Goal: Task Accomplishment & Management: Manage account settings

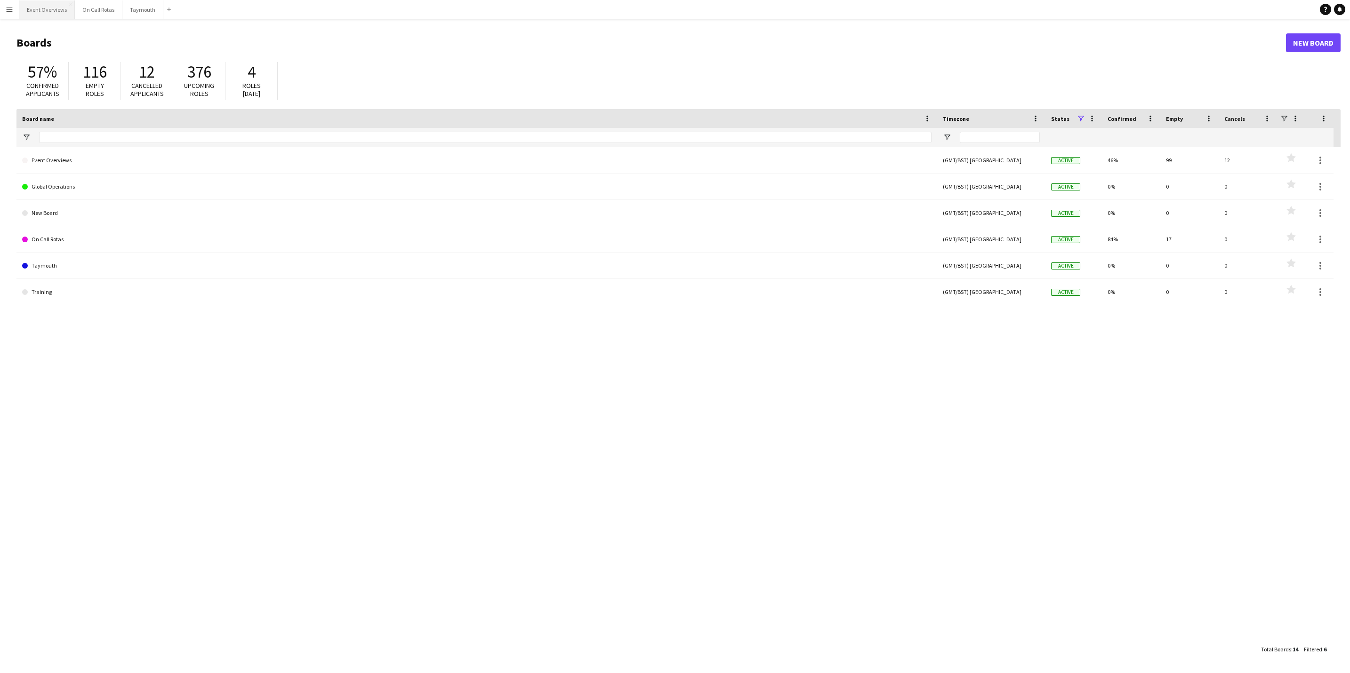
click at [51, 10] on button "Event Overviews Close" at bounding box center [47, 9] width 56 height 18
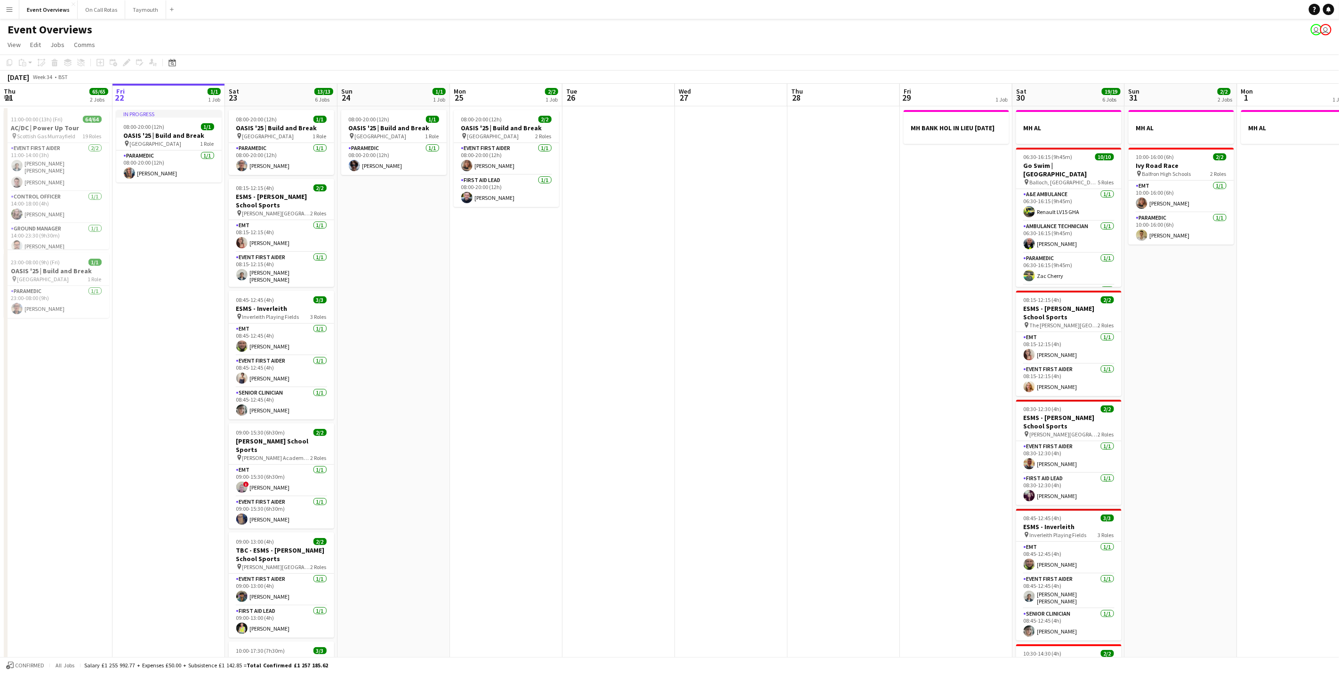
scroll to position [0, 266]
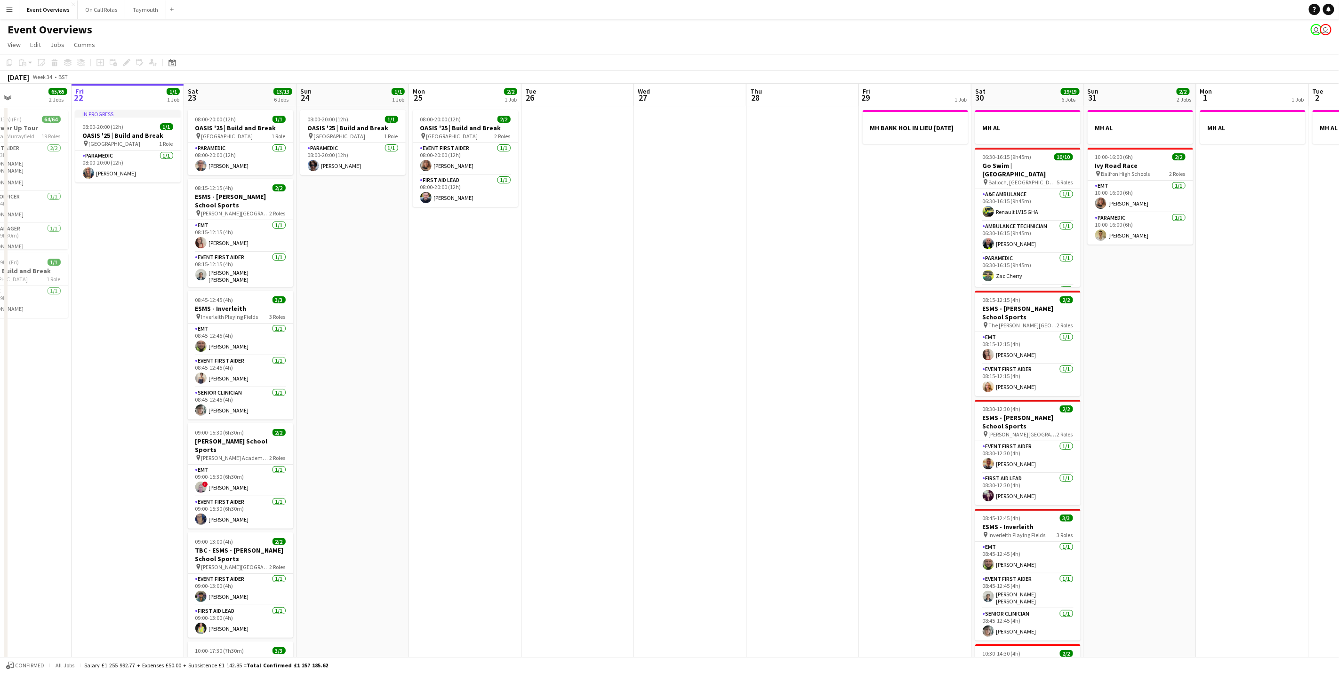
drag, startPoint x: 467, startPoint y: 445, endPoint x: 764, endPoint y: 386, distance: 302.4
click at [764, 386] on app-calendar-viewport "Tue 19 4/4 3 Jobs Wed 20 3/3 2 Jobs Thu 21 65/65 2 Jobs Fri 22 1/1 1 Job Sat 23…" at bounding box center [669, 437] width 1339 height 706
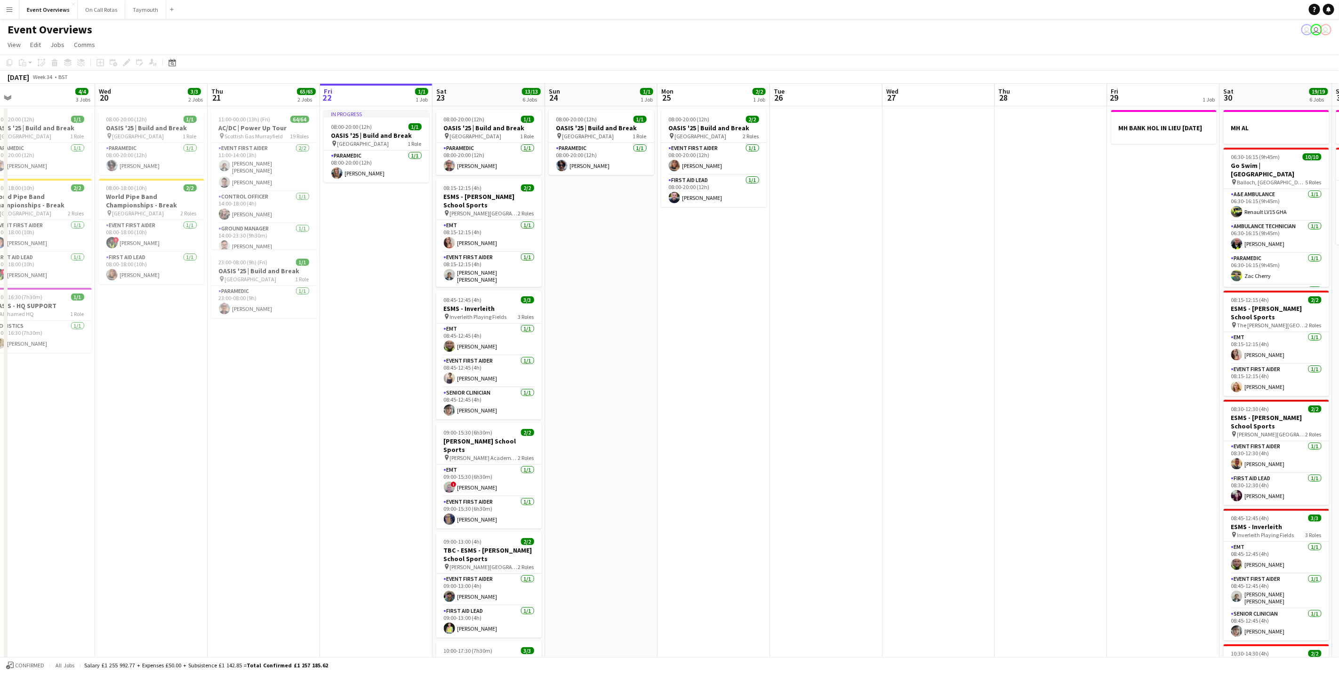
scroll to position [0, 276]
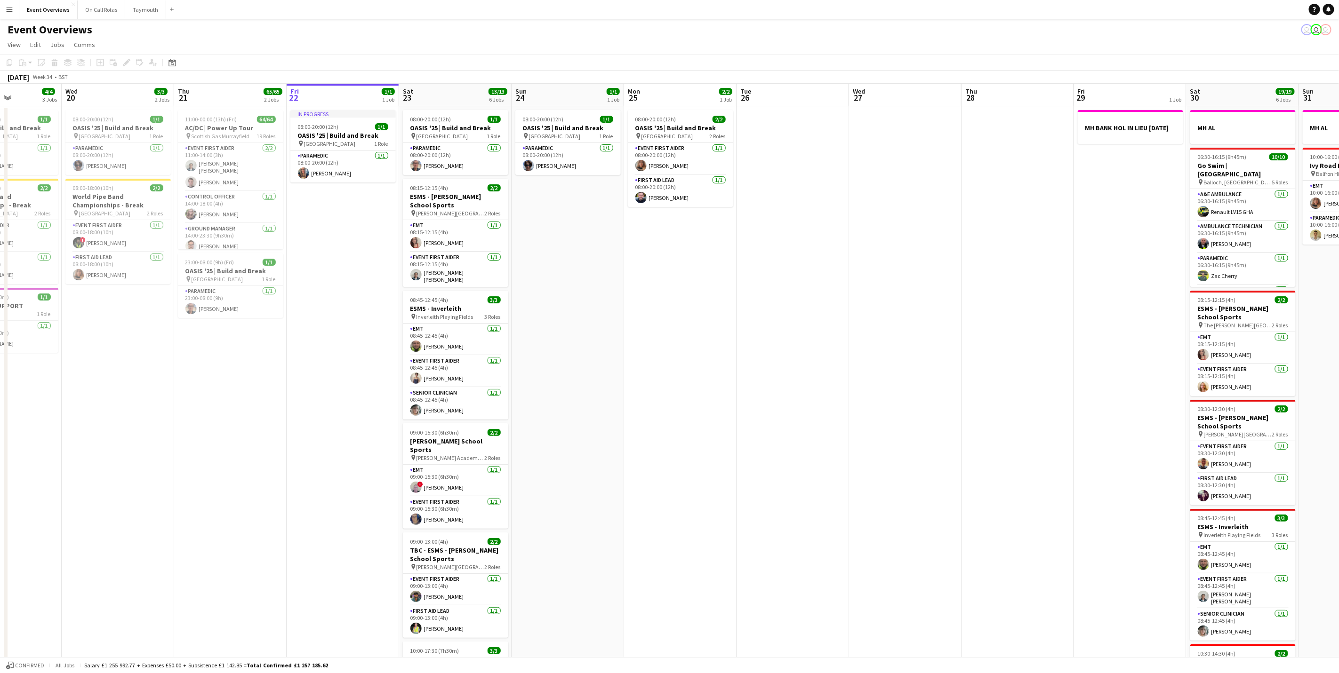
drag, startPoint x: 1059, startPoint y: 405, endPoint x: 937, endPoint y: 403, distance: 122.4
click at [937, 403] on app-calendar-viewport "Sun 17 31/31 3 Jobs Mon 18 3/3 2 Jobs Tue 19 4/4 3 Jobs Wed 20 3/3 2 Jobs Thu 2…" at bounding box center [669, 437] width 1339 height 706
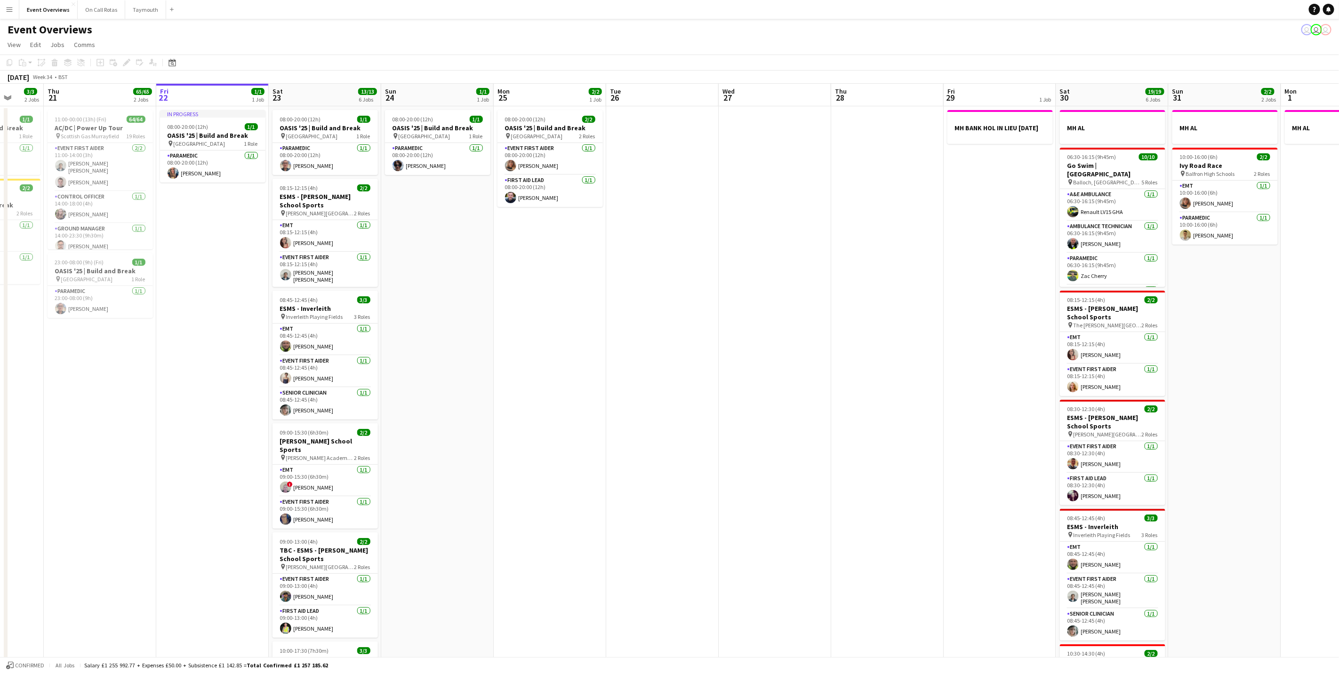
scroll to position [0, 302]
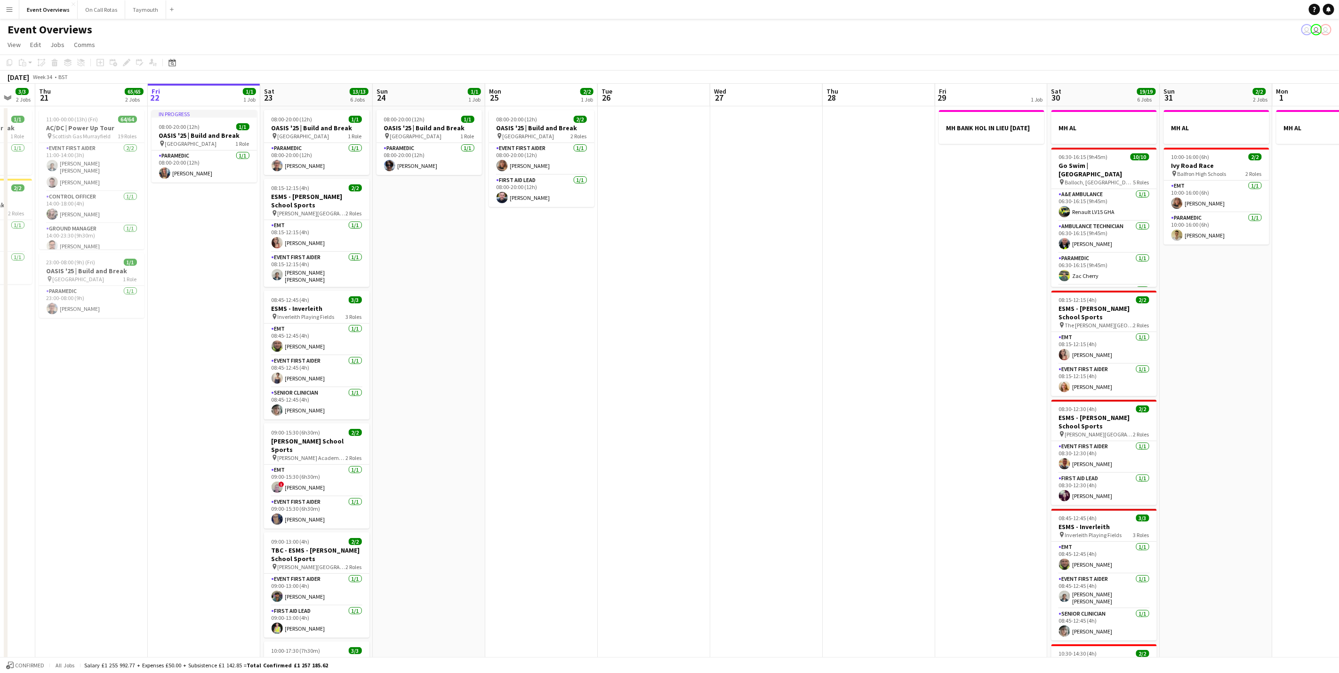
drag, startPoint x: 1052, startPoint y: 387, endPoint x: 801, endPoint y: 406, distance: 252.0
click at [801, 406] on app-calendar-viewport "Mon 18 3/3 2 Jobs Tue 19 4/4 3 Jobs Wed 20 3/3 2 Jobs Thu 21 65/65 2 Jobs Fri 2…" at bounding box center [669, 437] width 1339 height 706
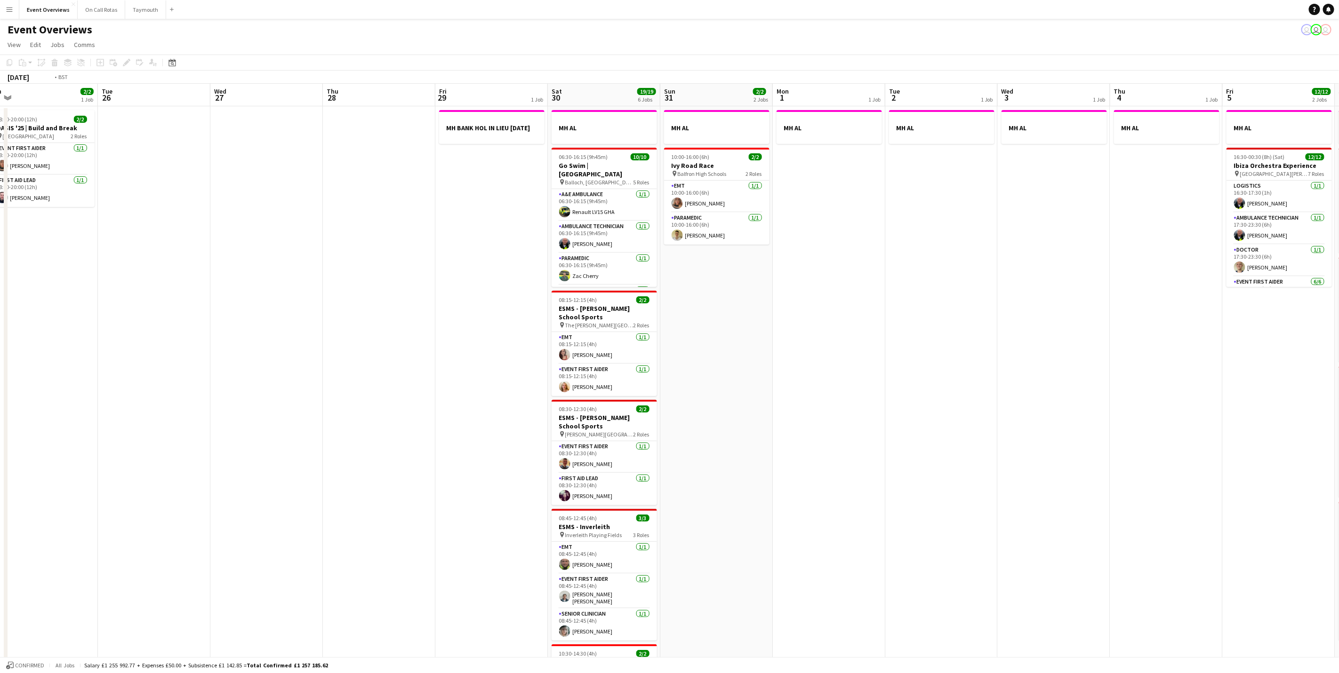
drag, startPoint x: 760, startPoint y: 393, endPoint x: 371, endPoint y: 383, distance: 388.4
click at [371, 383] on app-calendar-viewport "Fri 22 1/1 1 Job Sat 23 13/13 6 Jobs Sun 24 1/1 1 Job Mon 25 2/2 1 Job Tue 26 W…" at bounding box center [669, 437] width 1339 height 706
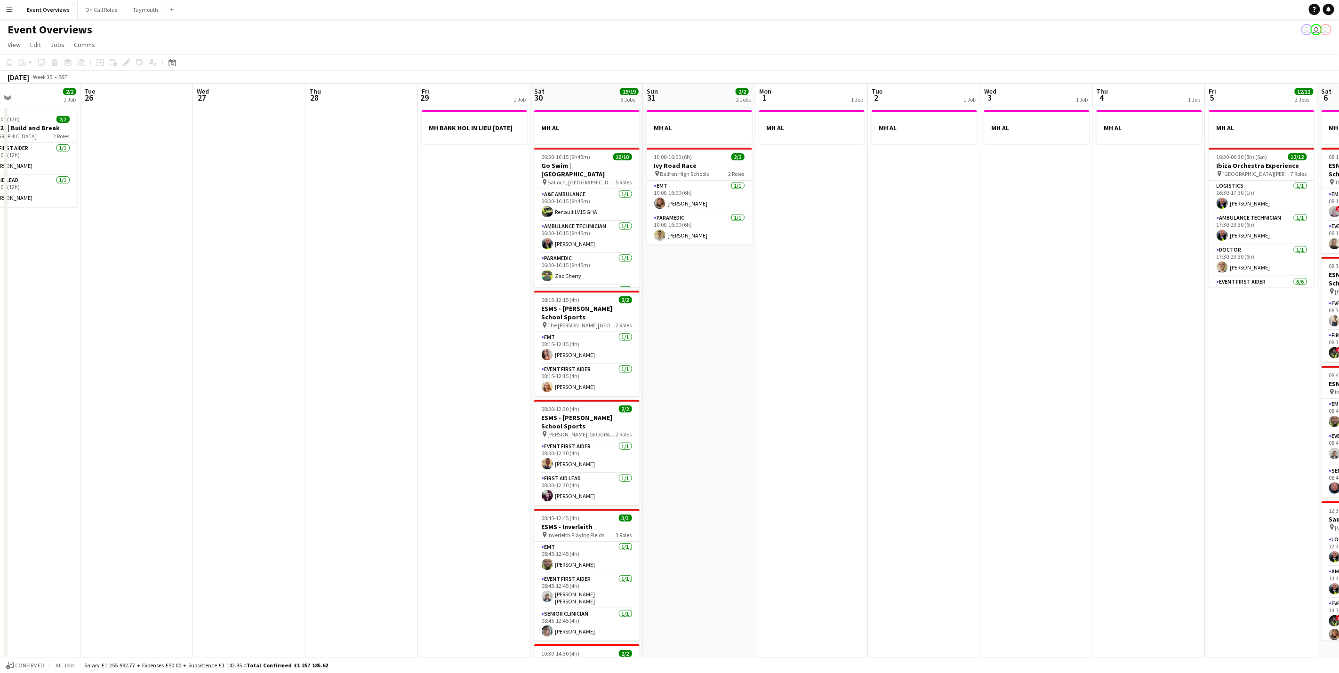
scroll to position [0, 330]
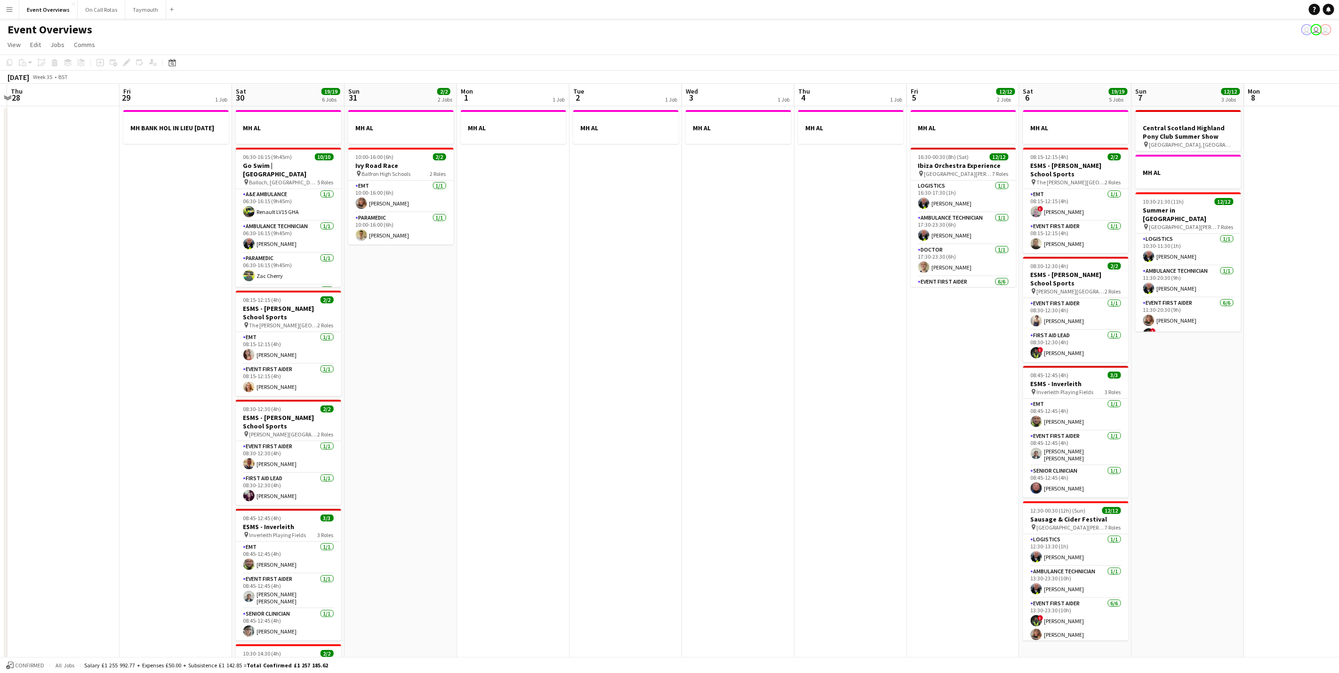
drag, startPoint x: 603, startPoint y: 295, endPoint x: -3, endPoint y: 342, distance: 608.0
click at [0, 342] on html "Menu Boards Boards Boards All jobs Status Workforce Workforce My Workforce Recr…" at bounding box center [669, 403] width 1339 height 806
click at [395, 236] on app-card-role "Paramedic [DATE] 10:00-16:00 (6h) [PERSON_NAME]" at bounding box center [400, 229] width 105 height 32
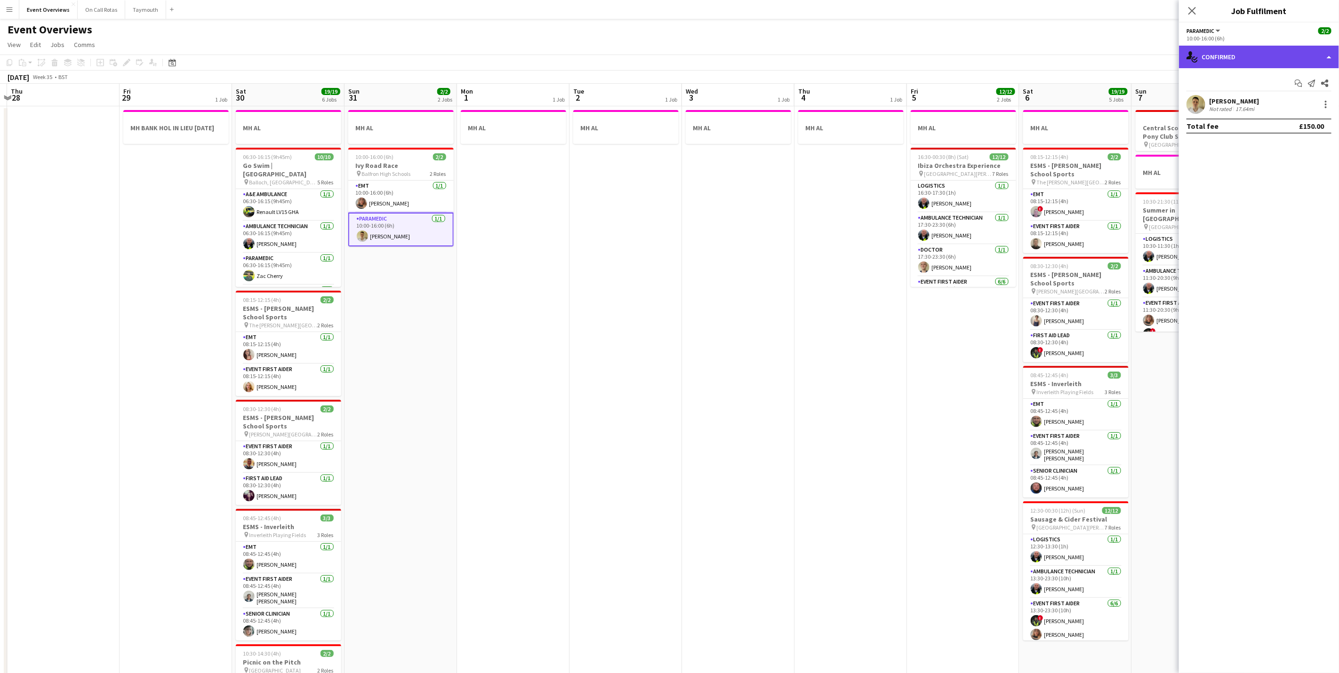
click at [1204, 56] on div "single-neutral-actions-check-2 Confirmed" at bounding box center [1259, 57] width 160 height 23
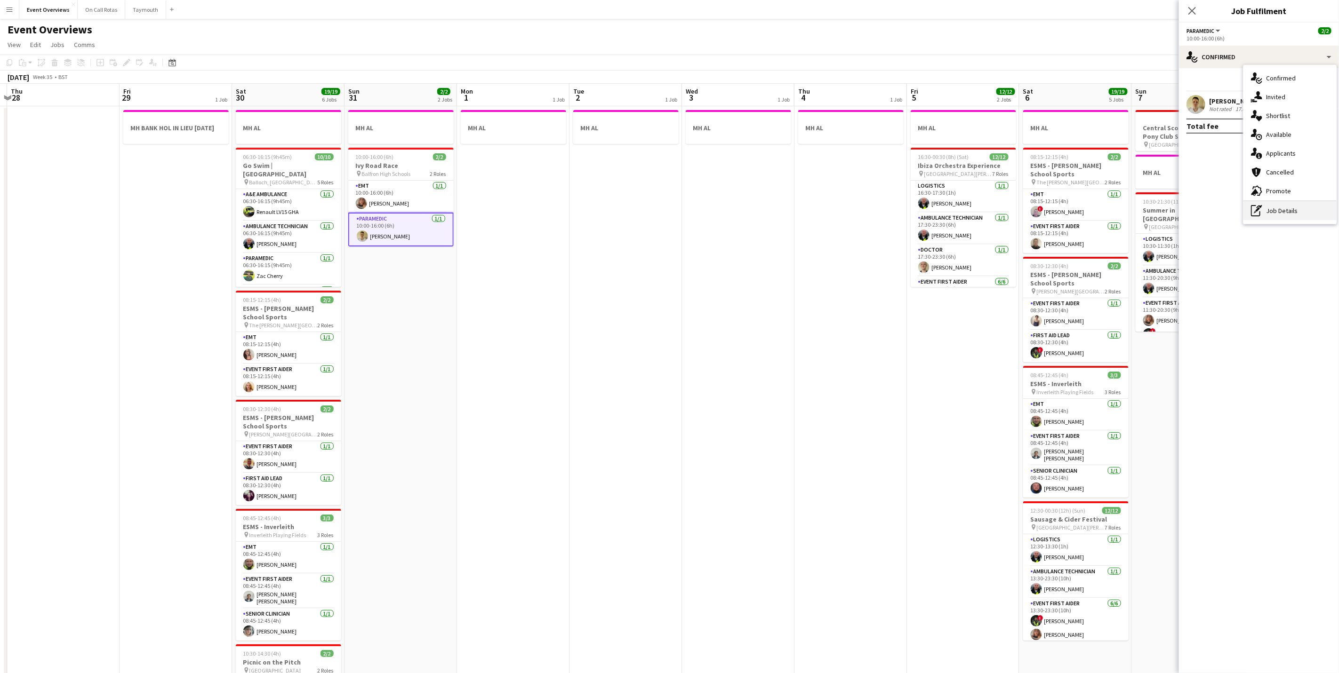
click at [1281, 215] on div "pen-write Job Details" at bounding box center [1289, 210] width 93 height 19
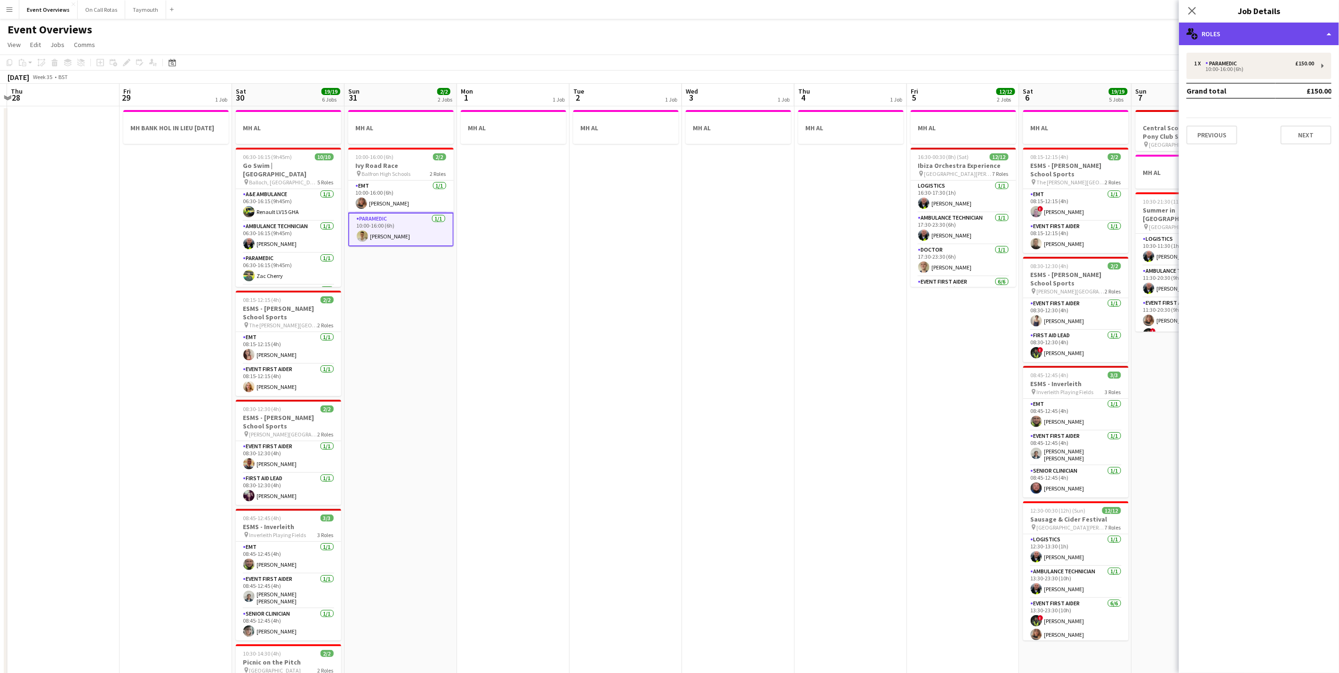
click at [1229, 34] on div "multiple-users-add Roles" at bounding box center [1259, 34] width 160 height 23
click at [1276, 75] on div "single-neutral-actions-up-down Job Fulfilment" at bounding box center [1289, 74] width 93 height 19
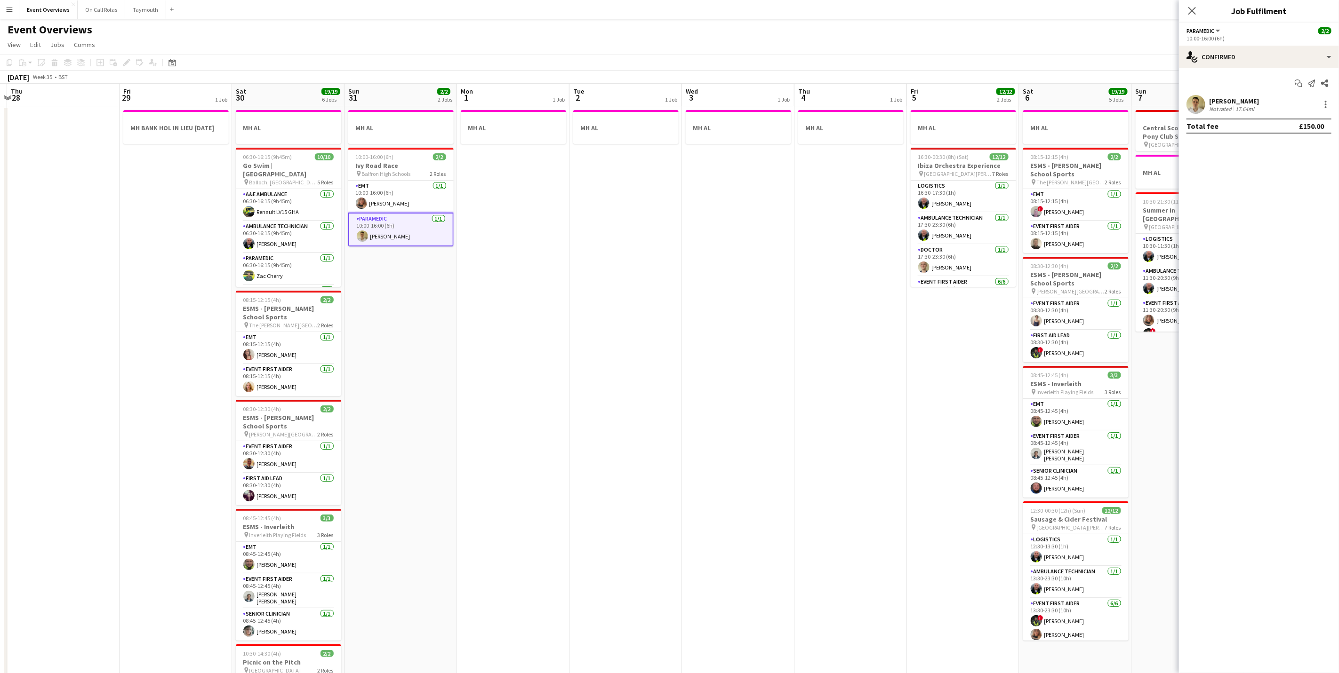
click at [1194, 10] on icon at bounding box center [1192, 11] width 8 height 8
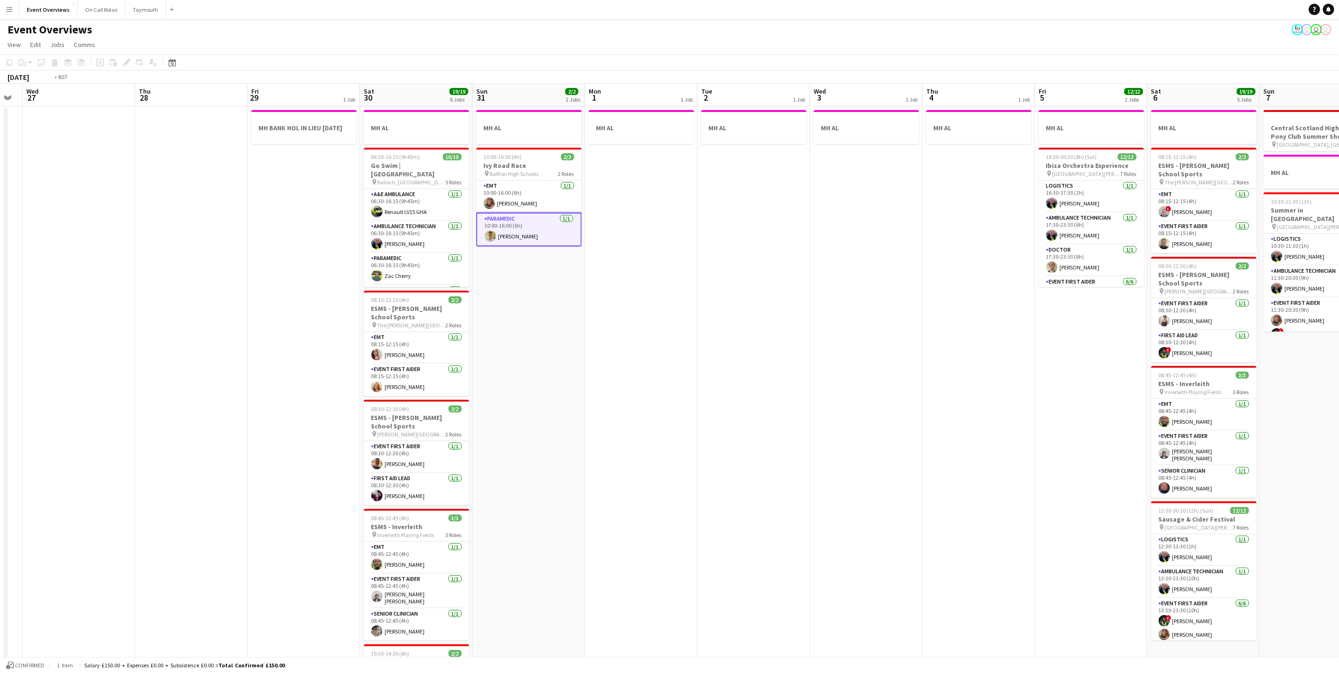
drag, startPoint x: 575, startPoint y: 477, endPoint x: 929, endPoint y: 483, distance: 354.4
click at [929, 483] on app-calendar-viewport "Mon 25 2/2 1 Job Tue 26 Wed 27 Thu 28 Fri 29 1 Job Sat 30 19/19 6 Jobs Sun 31 2…" at bounding box center [669, 437] width 1339 height 706
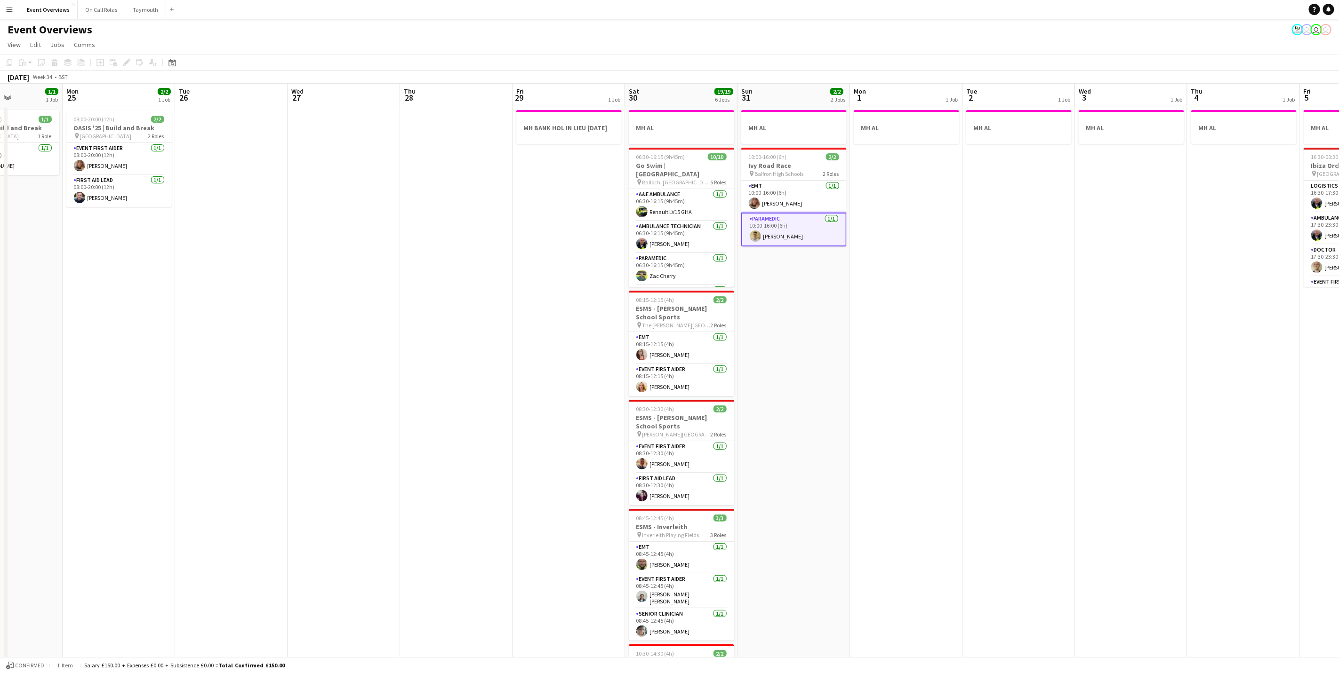
drag, startPoint x: 413, startPoint y: 455, endPoint x: 789, endPoint y: 403, distance: 380.1
click at [789, 403] on app-calendar-viewport "Sat 23 13/13 6 Jobs Sun 24 1/1 1 Job Mon 25 2/2 1 Job Tue 26 Wed 27 Thu 28 Fri …" at bounding box center [669, 437] width 1339 height 706
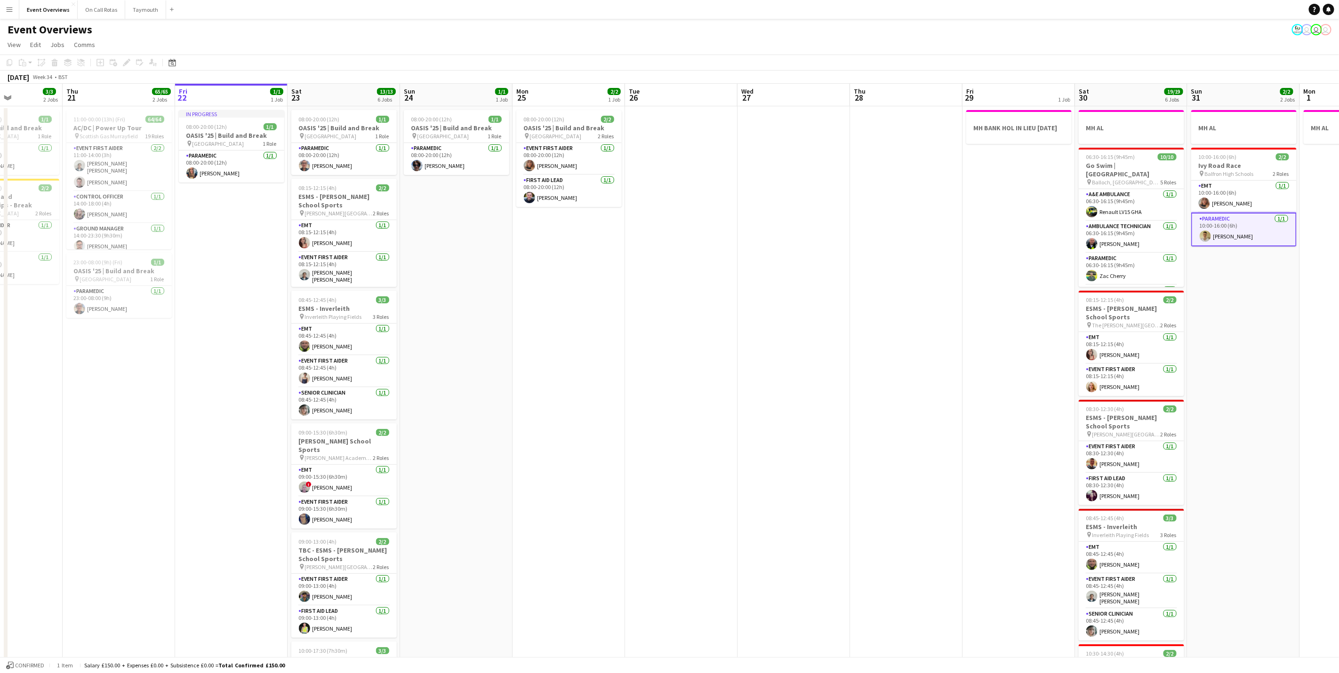
scroll to position [0, 274]
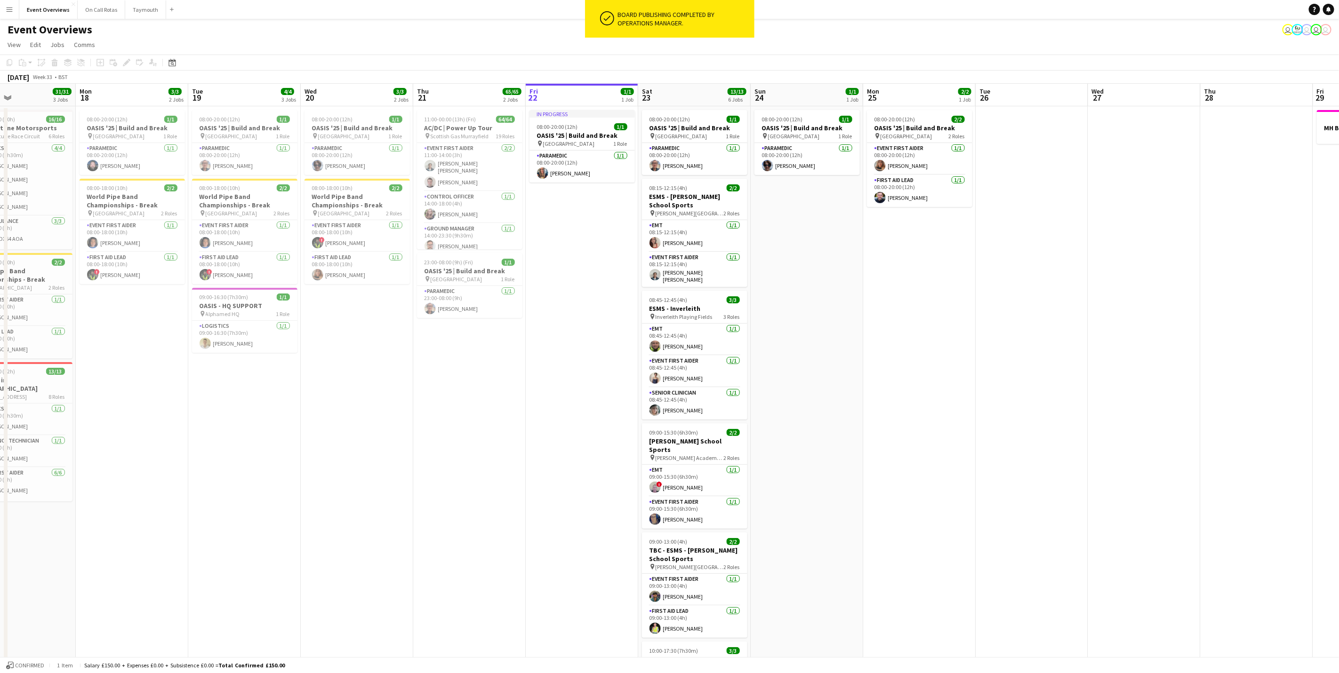
drag, startPoint x: 431, startPoint y: 509, endPoint x: 889, endPoint y: 465, distance: 460.9
click at [889, 465] on app-calendar-viewport "Fri 15 Sat 16 68/69 3 Jobs Sun 17 31/31 3 Jobs Mon 18 3/3 2 Jobs Tue 19 4/4 3 J…" at bounding box center [669, 437] width 1339 height 706
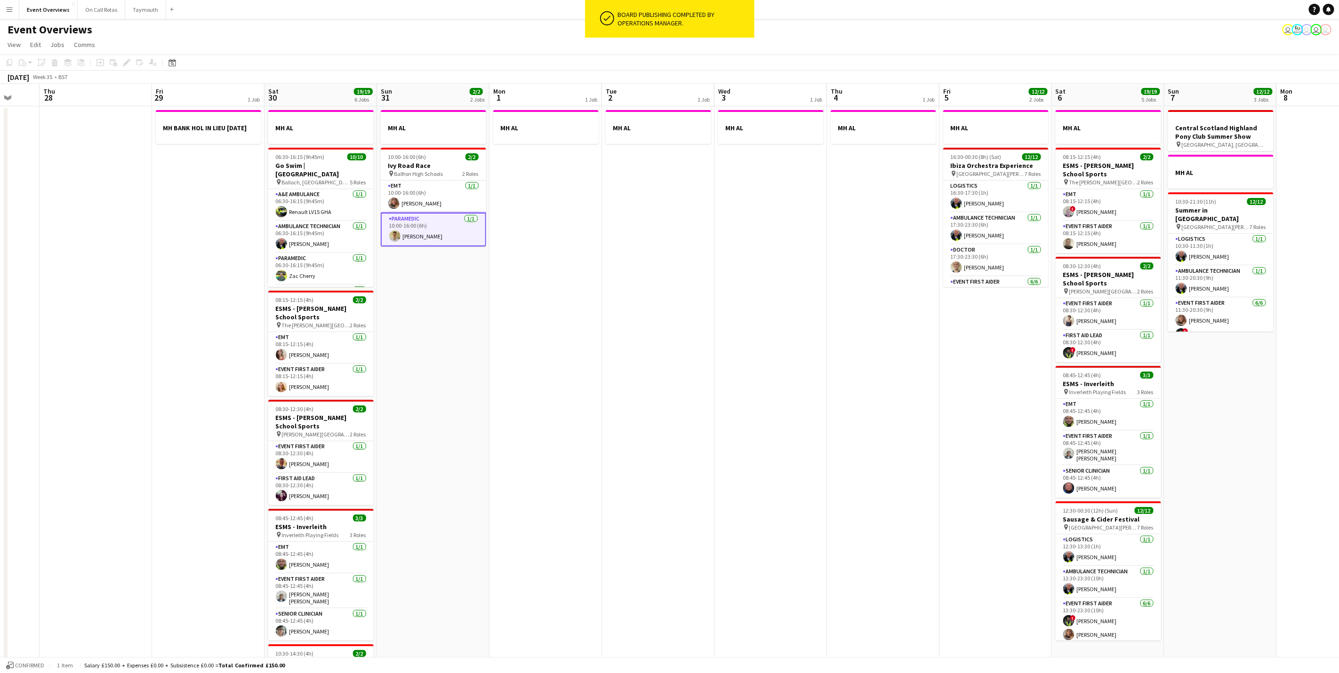
scroll to position [0, 315]
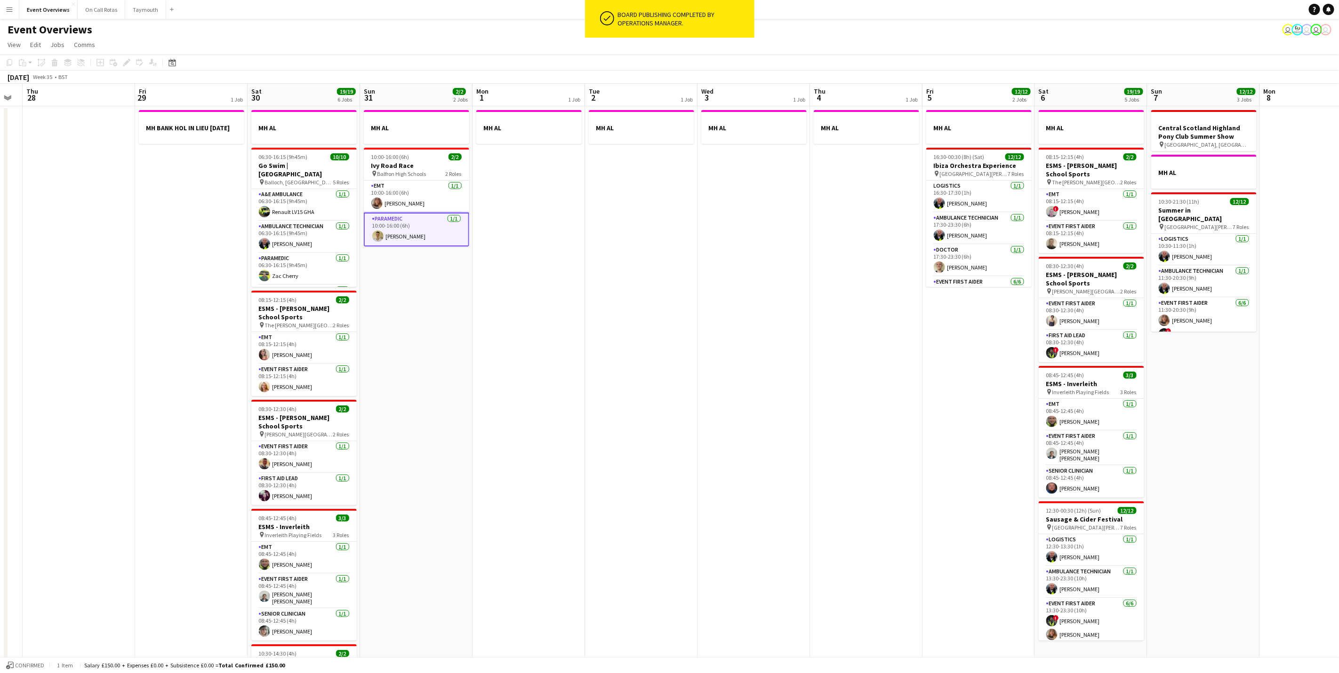
drag, startPoint x: 1185, startPoint y: 394, endPoint x: -3, endPoint y: 513, distance: 1193.8
click at [0, 513] on html "ok-circled Board publishing completed by Operations Manager. Menu Boards Boards…" at bounding box center [669, 403] width 1339 height 806
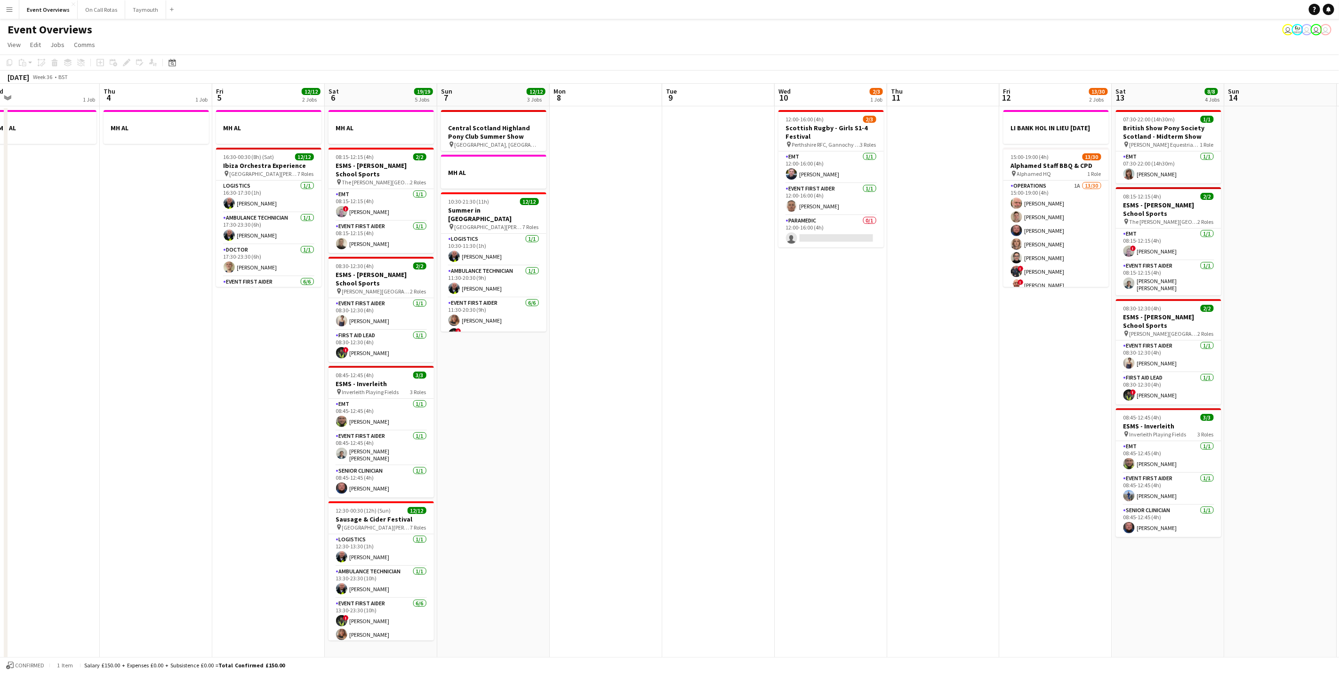
scroll to position [0, 363]
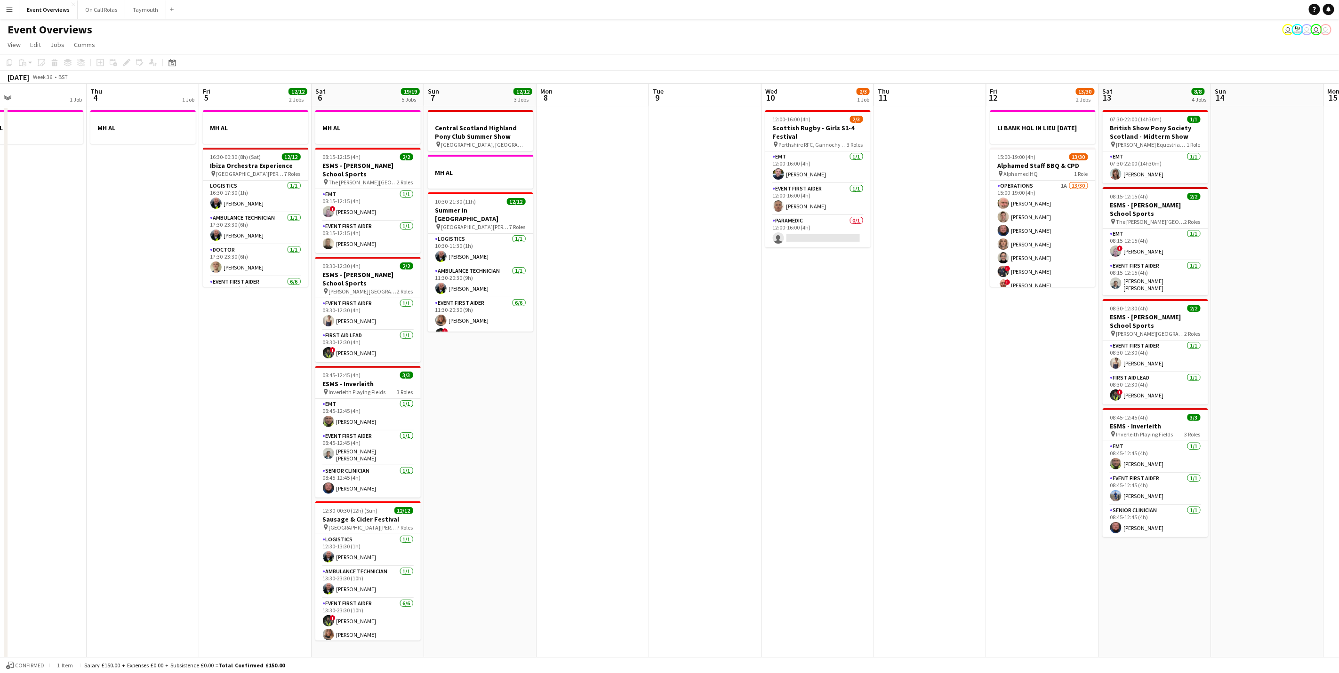
drag, startPoint x: 822, startPoint y: 472, endPoint x: 98, endPoint y: 538, distance: 726.9
click at [98, 538] on app-calendar-viewport "Sun 31 2/2 2 Jobs Mon 1 1 Job Tue 2 1 Job Wed 3 1 Job Thu 4 1 Job Fri 5 12/12 2…" at bounding box center [669, 437] width 1339 height 706
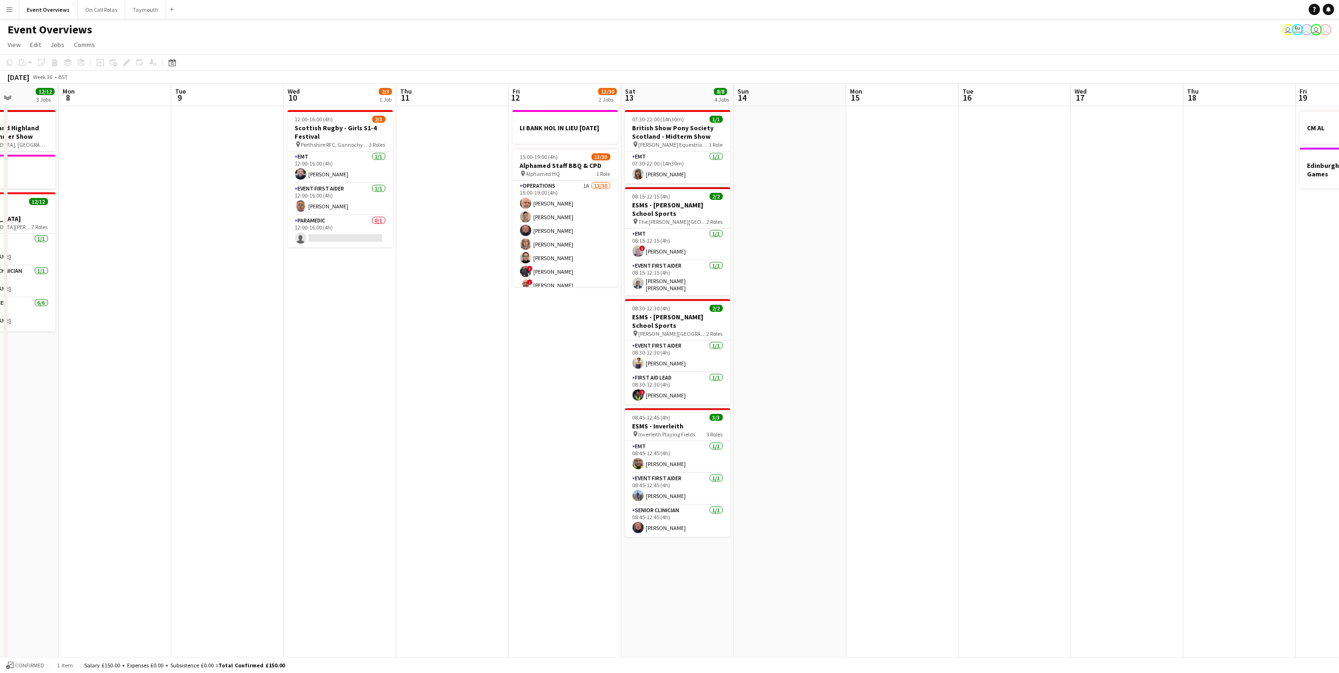
drag, startPoint x: 893, startPoint y: 374, endPoint x: 490, endPoint y: 391, distance: 403.2
click at [490, 391] on app-calendar-viewport "Fri 5 12/12 2 Jobs Sat 6 19/19 5 Jobs Sun 7 12/12 3 Jobs Mon 8 Tue 9 Wed 10 2/3…" at bounding box center [669, 437] width 1339 height 706
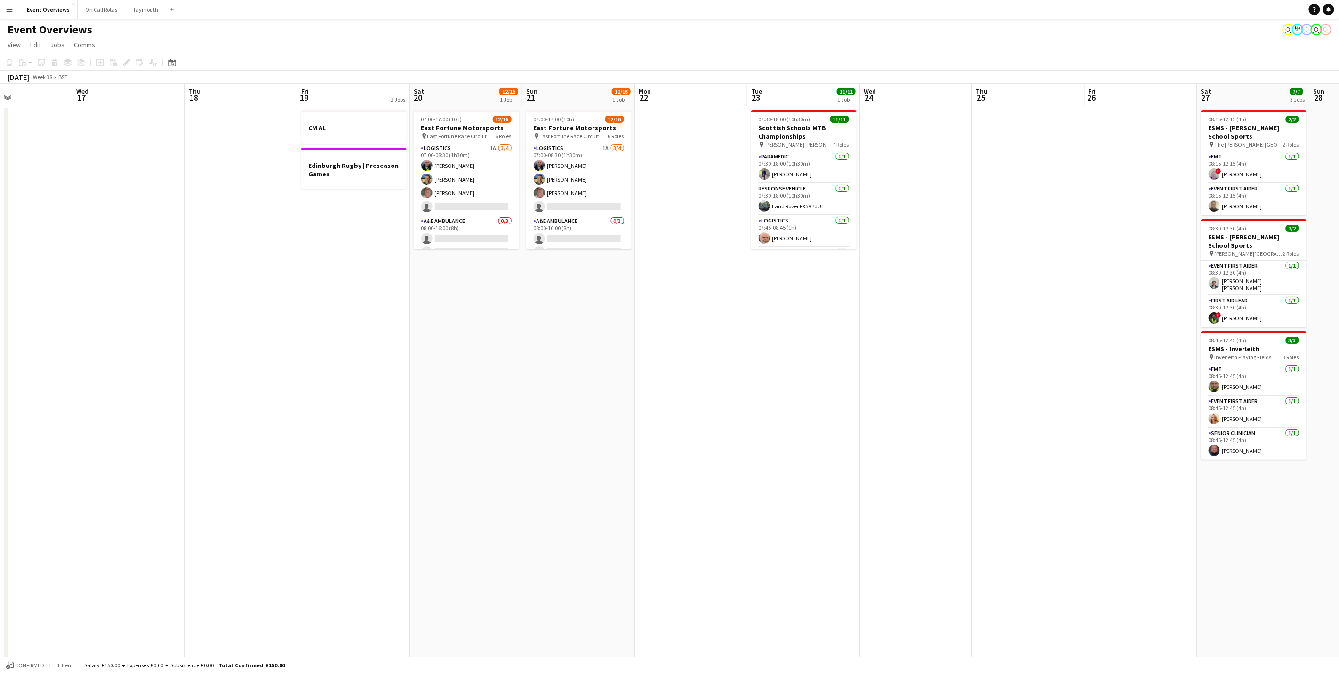
scroll to position [0, 383]
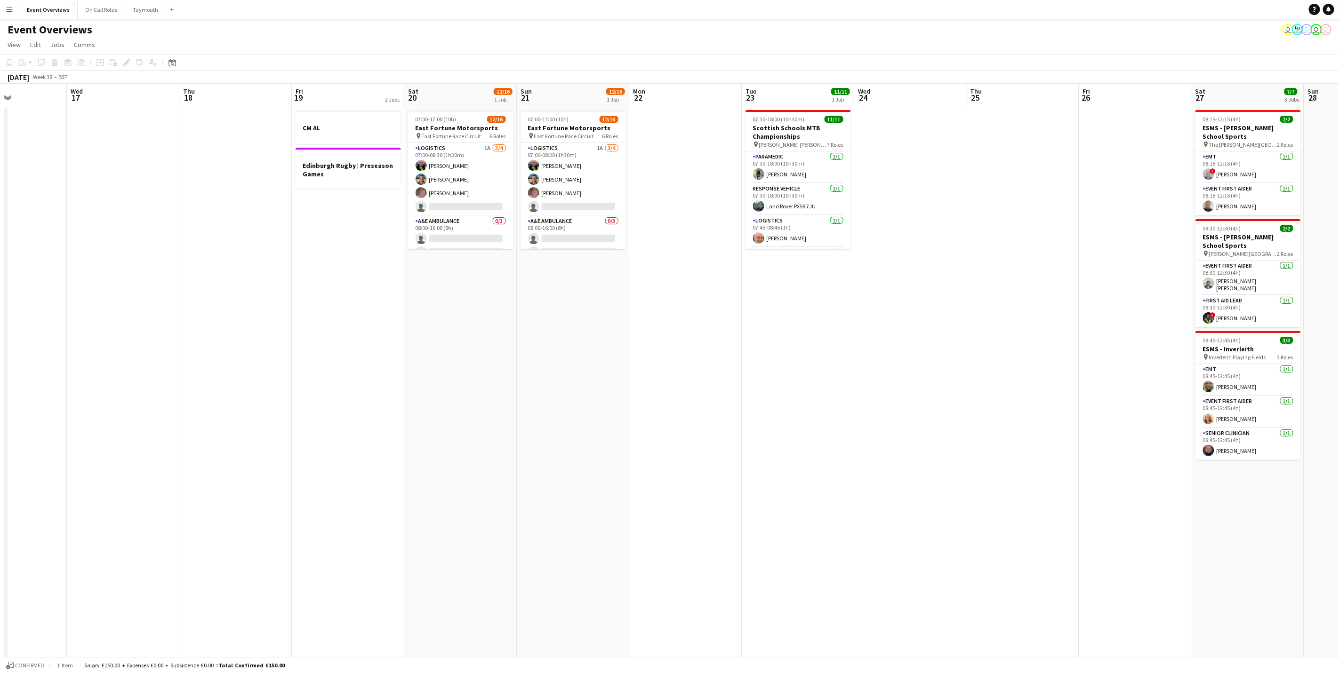
drag, startPoint x: 1244, startPoint y: 358, endPoint x: 239, endPoint y: 416, distance: 1006.9
click at [239, 416] on app-calendar-viewport "Sat 13 8/8 4 Jobs Sun 14 Mon 15 Tue 16 Wed 17 Thu 18 Fri 19 2 Jobs Sat 20 12/16…" at bounding box center [669, 437] width 1339 height 706
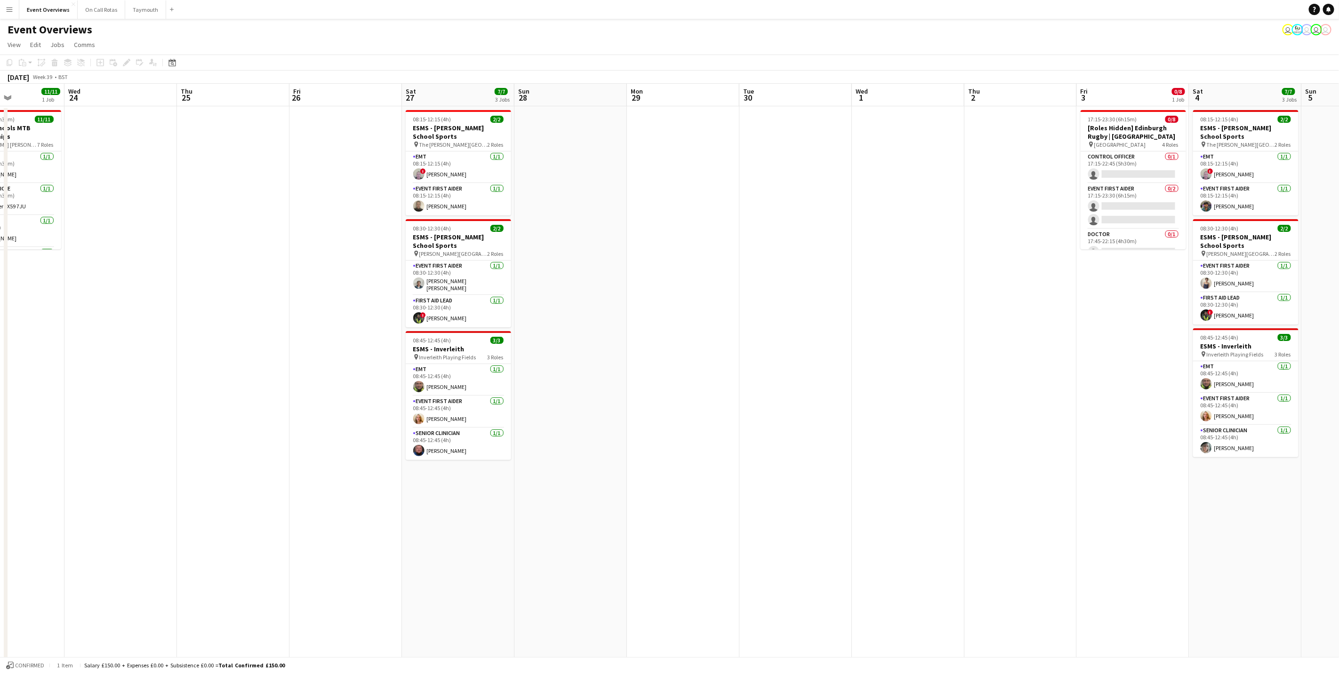
scroll to position [0, 293]
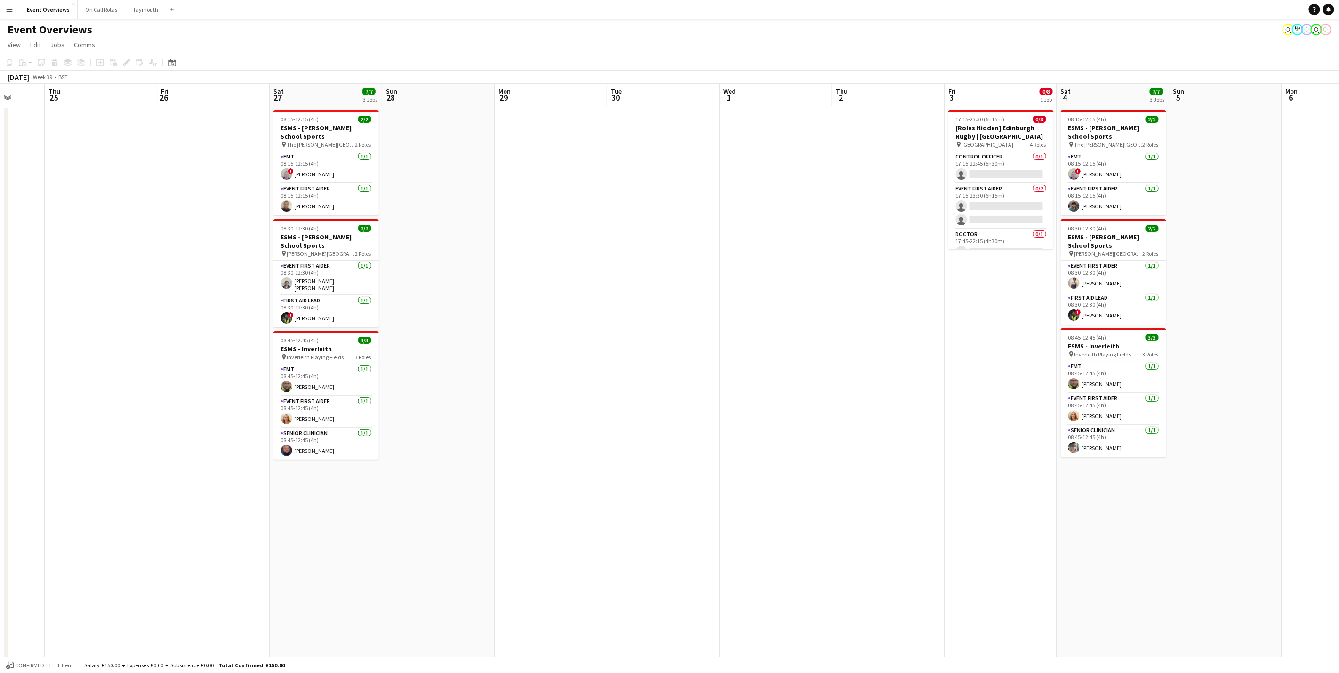
drag, startPoint x: 719, startPoint y: 317, endPoint x: 95, endPoint y: 307, distance: 624.1
click at [95, 307] on app-calendar-viewport "Mon 22 Tue 23 11/11 1 Job Wed 24 Thu 25 Fri 26 Sat 27 7/7 3 Jobs Sun 28 Mon 29 …" at bounding box center [669, 437] width 1339 height 706
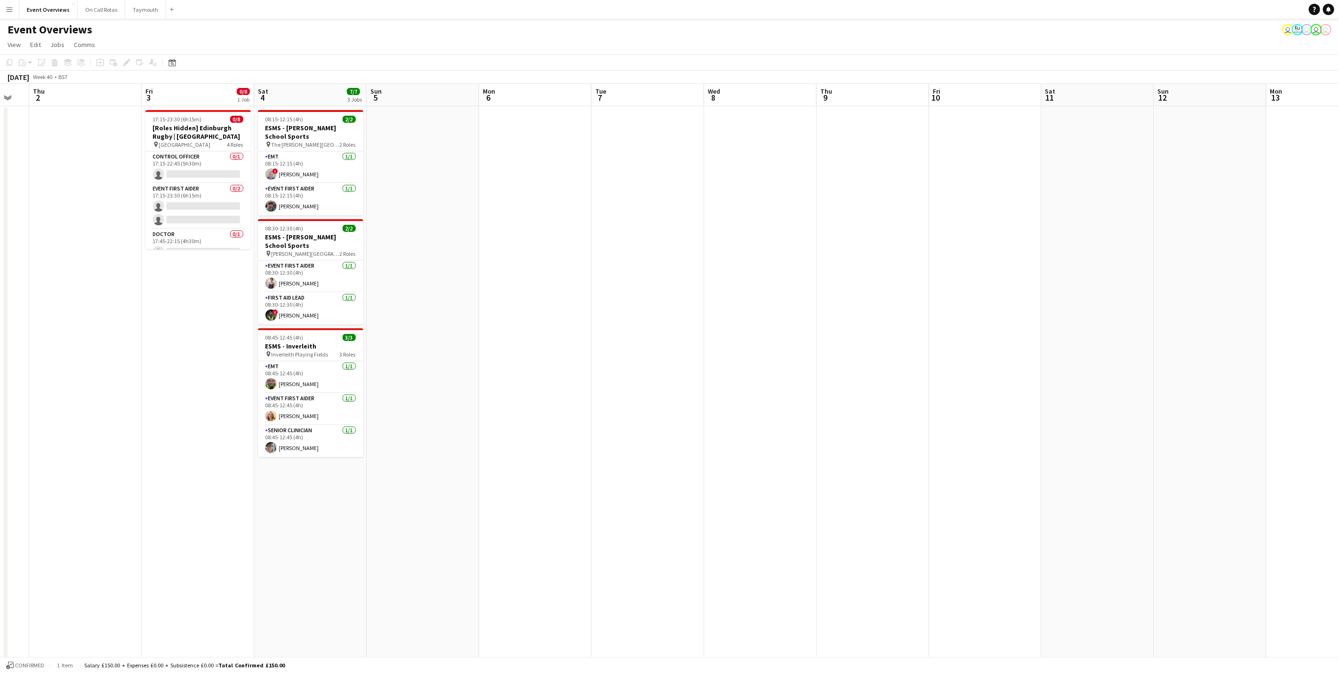
drag, startPoint x: 812, startPoint y: 281, endPoint x: -3, endPoint y: 298, distance: 814.8
click at [0, 298] on html "Menu Boards Boards Boards All jobs Status Workforce Workforce My Workforce Recr…" at bounding box center [669, 403] width 1339 height 806
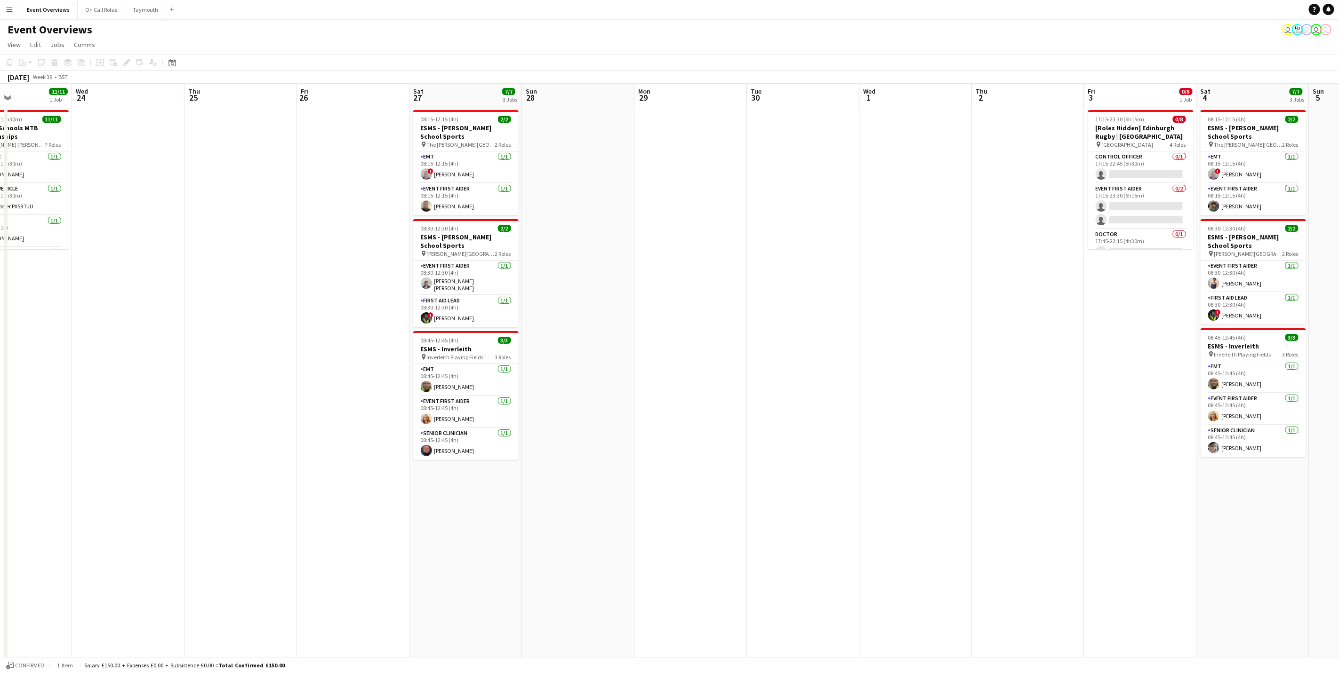
drag, startPoint x: 846, startPoint y: 292, endPoint x: 983, endPoint y: 281, distance: 136.9
click at [1127, 209] on app-calendar-viewport "Sun 21 12/16 1 Job Mon 22 Tue 23 11/11 1 Job Wed 24 Thu 25 Fri 26 Sat 27 7/7 3 …" at bounding box center [669, 437] width 1339 height 706
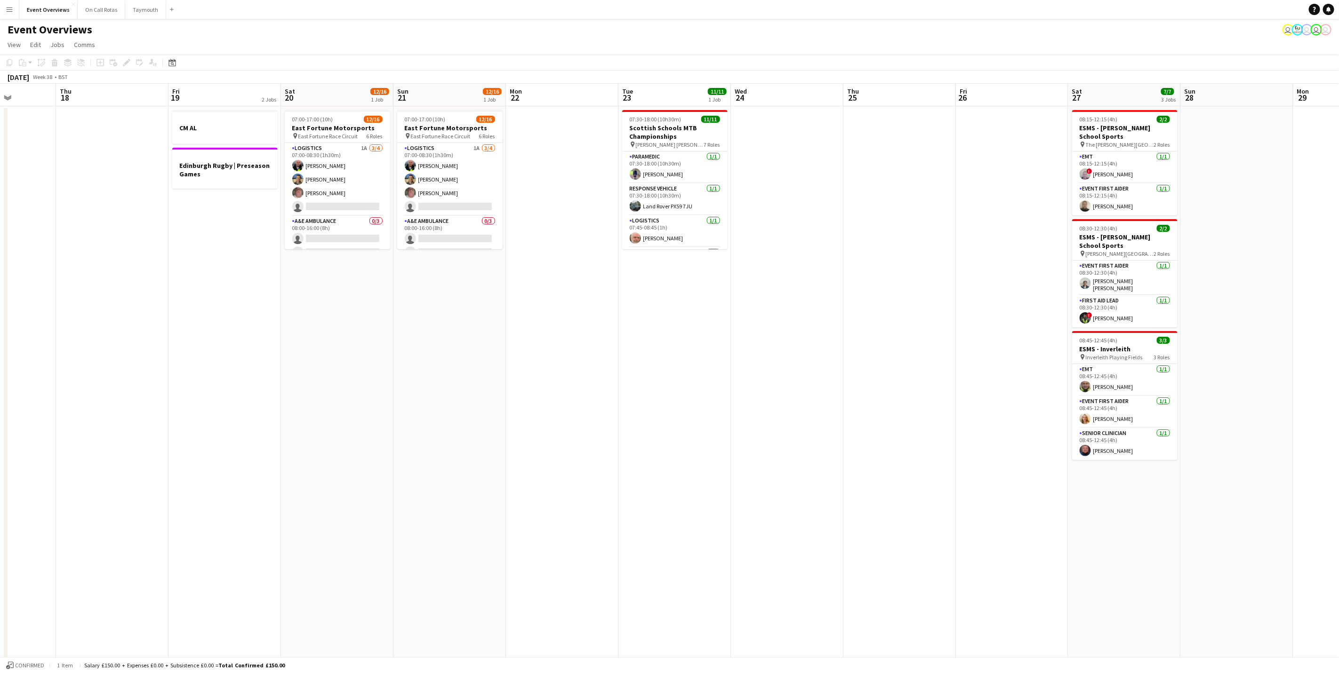
drag, startPoint x: 497, startPoint y: 404, endPoint x: 1134, endPoint y: 346, distance: 639.4
click at [1134, 346] on app-calendar-viewport "Mon 15 Tue 16 Wed 17 Thu 18 Fri 19 2 Jobs Sat 20 12/16 1 Job Sun 21 12/16 1 Job…" at bounding box center [669, 437] width 1339 height 706
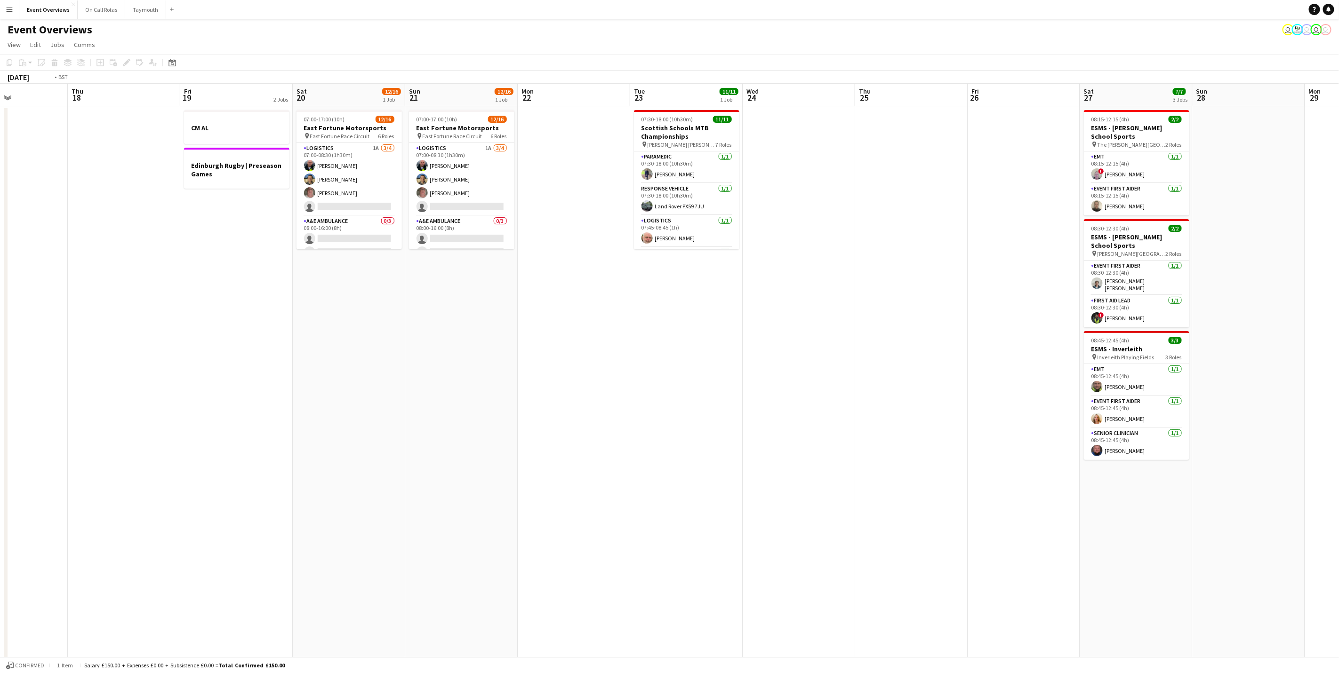
drag, startPoint x: 601, startPoint y: 440, endPoint x: 1099, endPoint y: 377, distance: 502.3
click at [1131, 377] on app-calendar-viewport "Mon 15 Tue 16 Wed 17 Thu 18 Fri 19 2 Jobs Sat 20 12/16 1 Job Sun 21 12/16 1 Job…" at bounding box center [669, 437] width 1339 height 706
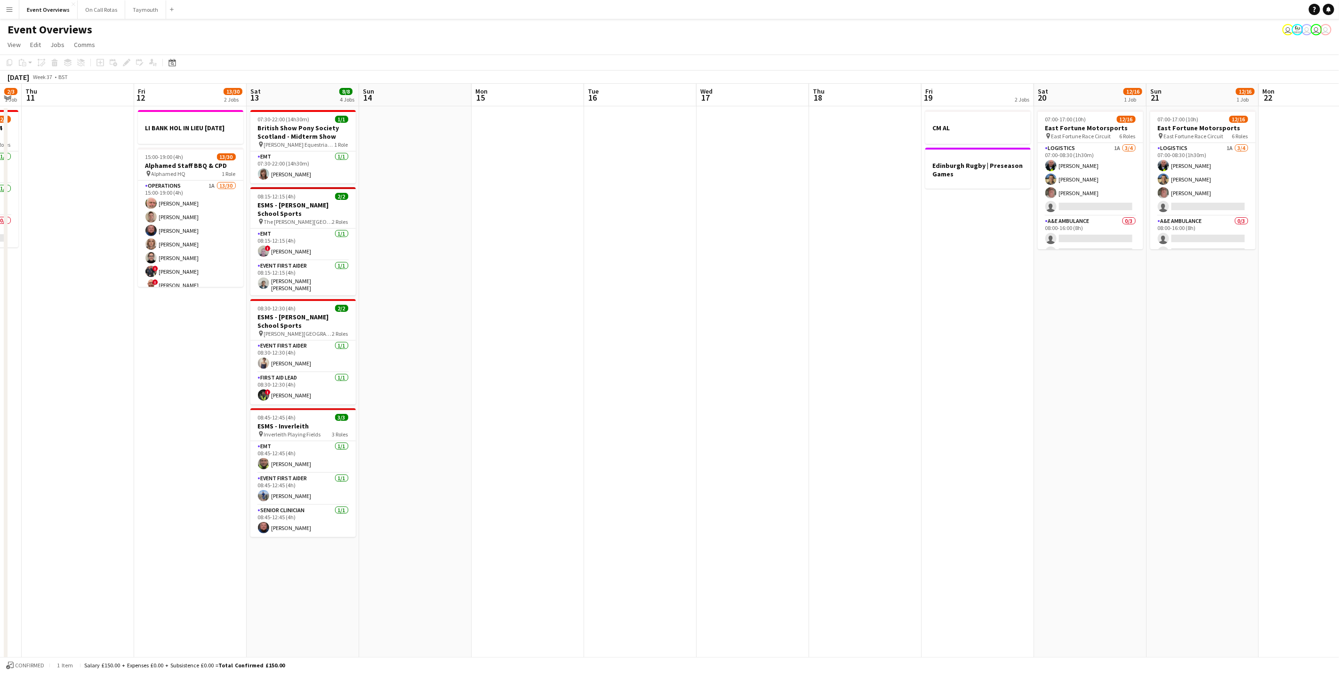
drag, startPoint x: 510, startPoint y: 400, endPoint x: 898, endPoint y: 383, distance: 388.7
click at [1041, 358] on app-calendar-viewport "Wed 10 2/3 1 Job Thu 11 Fri 12 13/30 2 Jobs Sat 13 8/8 4 Jobs Sun 14 Mon 15 Tue…" at bounding box center [669, 437] width 1339 height 706
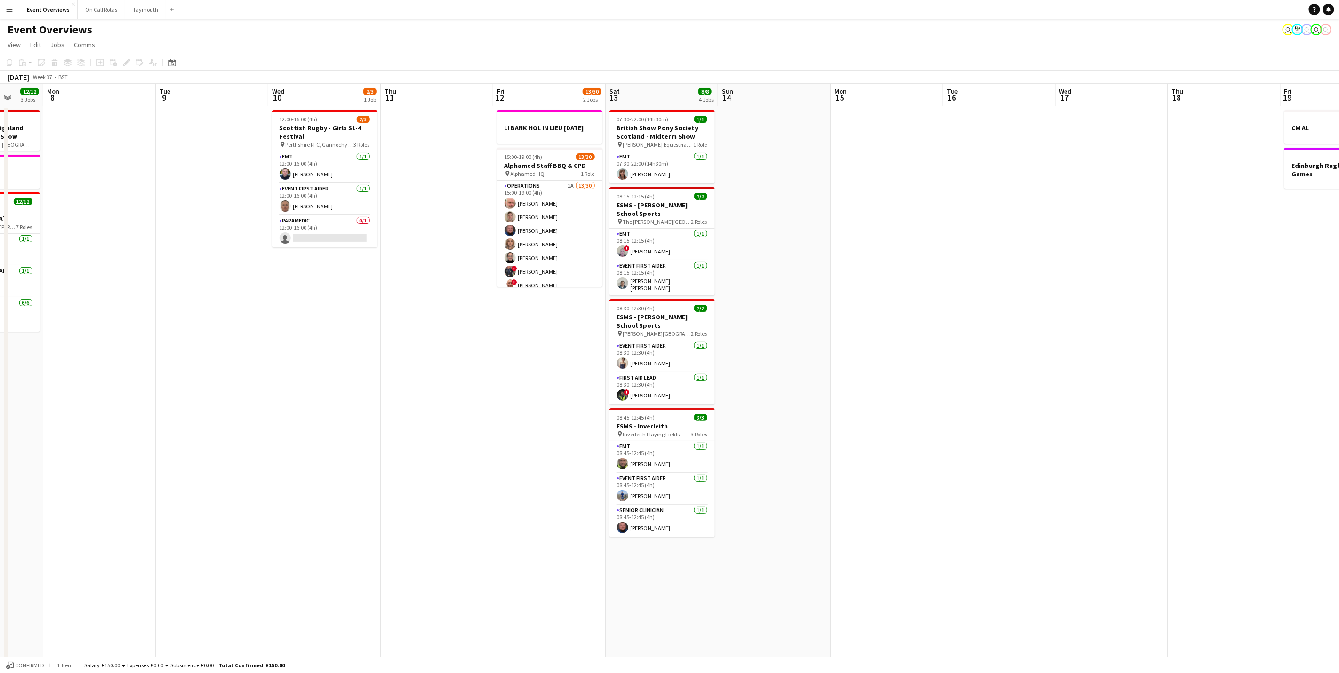
drag, startPoint x: 887, startPoint y: 434, endPoint x: 1075, endPoint y: 414, distance: 188.9
click at [1075, 414] on app-calendar-viewport "Fri 5 12/12 2 Jobs Sat 6 19/19 5 Jobs Sun 7 12/12 3 Jobs Mon 8 Tue 9 Wed 10 2/3…" at bounding box center [669, 437] width 1339 height 706
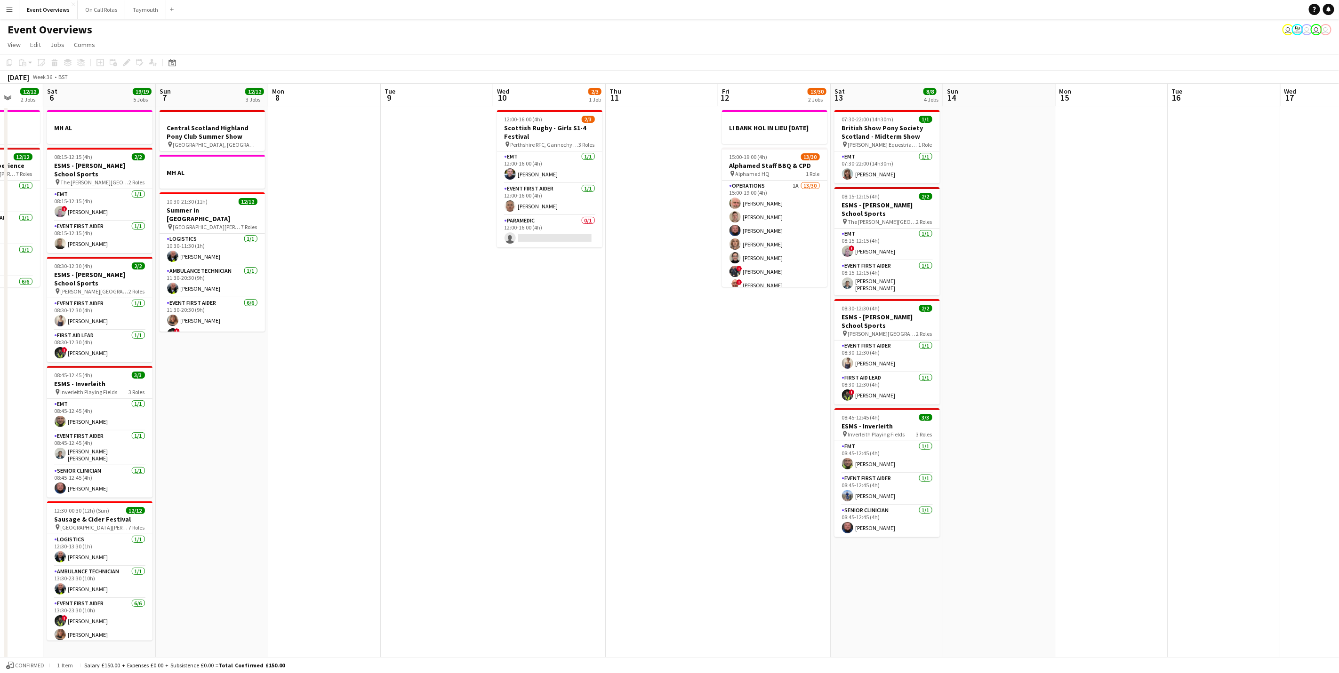
drag, startPoint x: 939, startPoint y: 471, endPoint x: 776, endPoint y: 534, distance: 175.2
click at [976, 462] on app-calendar-viewport "Wed 3 1 Job Thu 4 1 Job Fri 5 12/12 2 Jobs Sat 6 19/19 5 Jobs Sun 7 12/12 3 Job…" at bounding box center [669, 437] width 1339 height 706
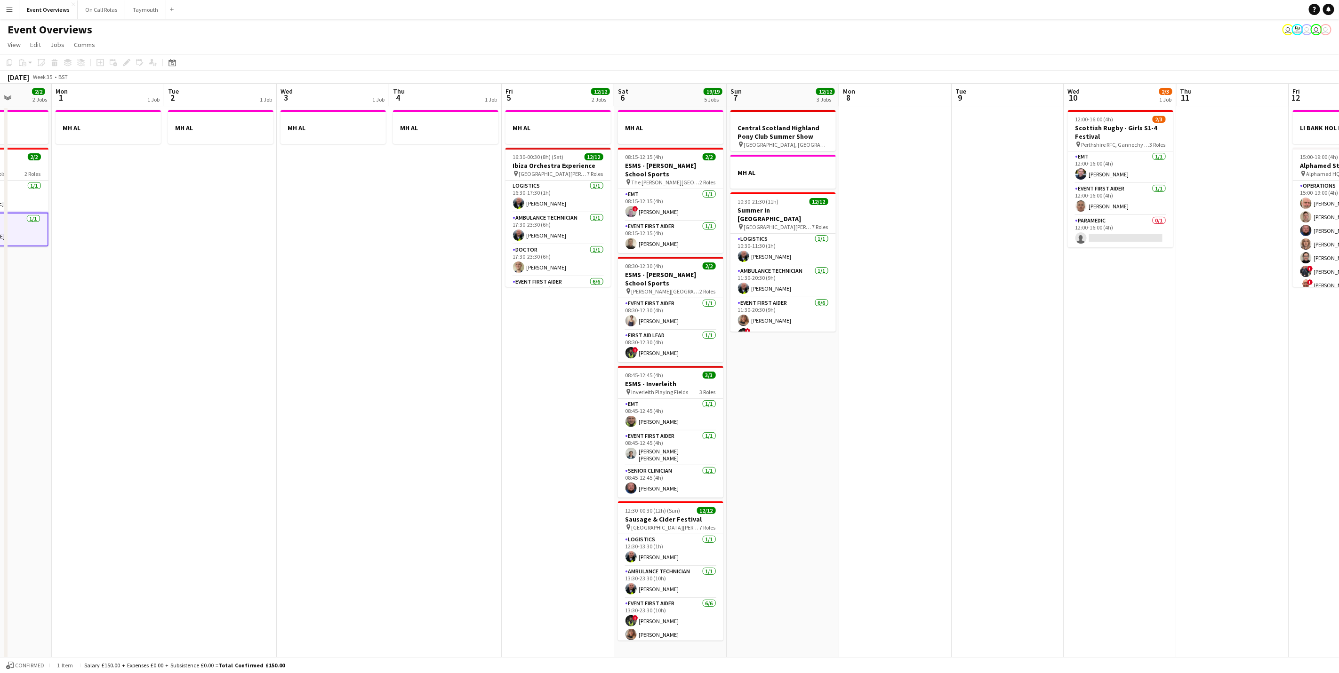
scroll to position [0, 230]
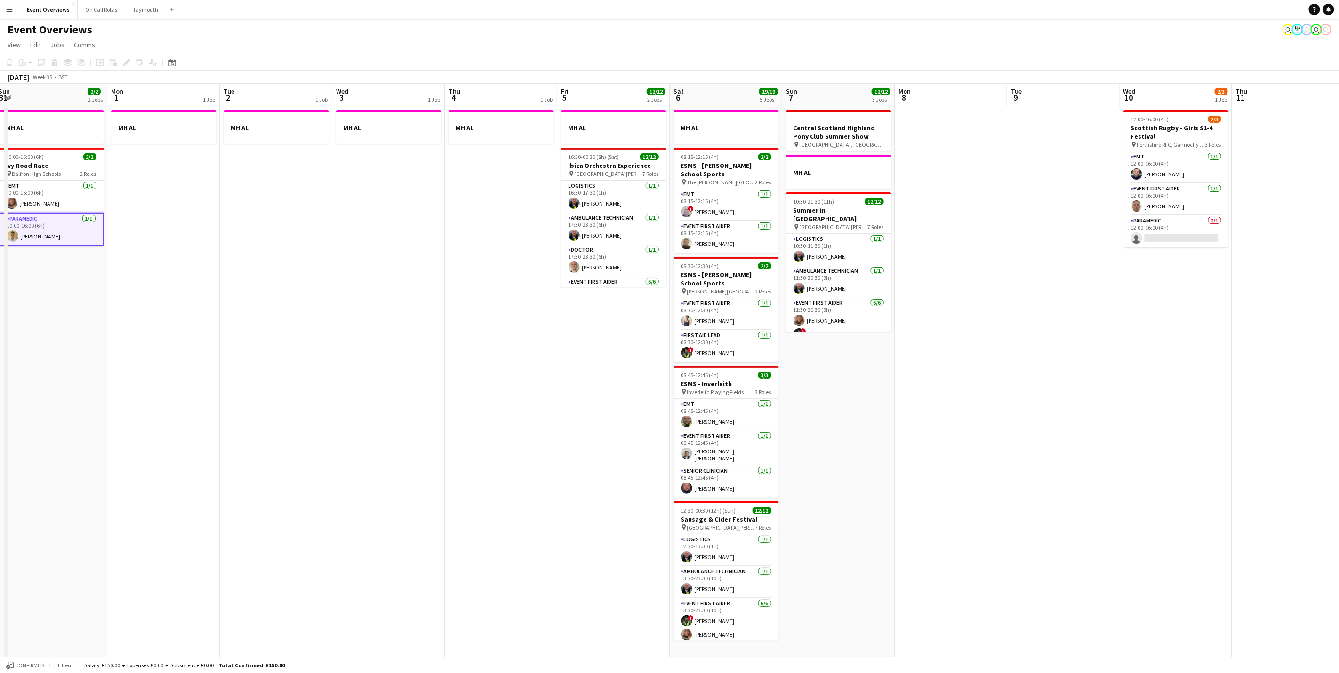
drag, startPoint x: 968, startPoint y: 479, endPoint x: 1002, endPoint y: 479, distance: 33.9
click at [1002, 479] on app-calendar-viewport "Fri 29 1 Job Sat 30 19/19 6 Jobs Sun 31 2/2 2 Jobs Mon 1 1 Job Tue 2 1 Job Wed …" at bounding box center [669, 437] width 1339 height 706
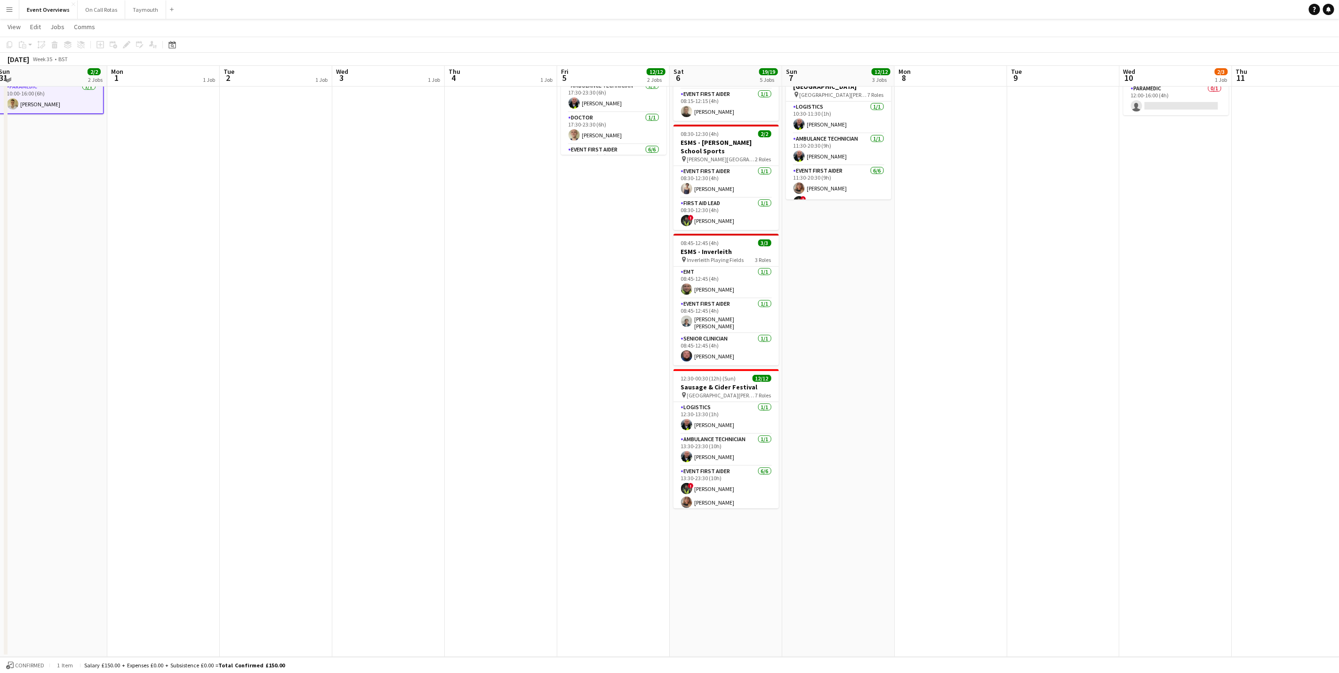
scroll to position [0, 0]
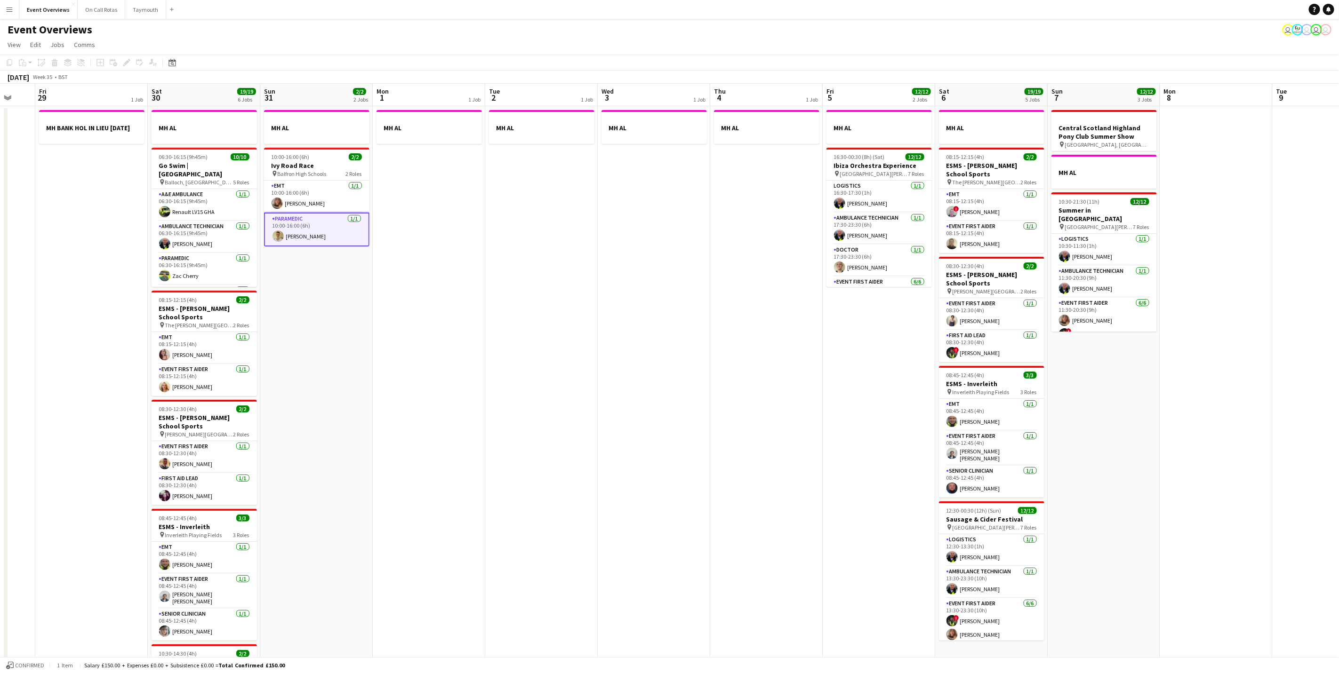
drag, startPoint x: 881, startPoint y: 469, endPoint x: 1137, endPoint y: 394, distance: 266.0
click at [1137, 394] on app-calendar-viewport "Wed 27 Thu 28 Fri 29 1 Job Sat 30 19/19 6 Jobs Sun 31 2/2 2 Jobs Mon 1 1 Job Tu…" at bounding box center [669, 437] width 1339 height 706
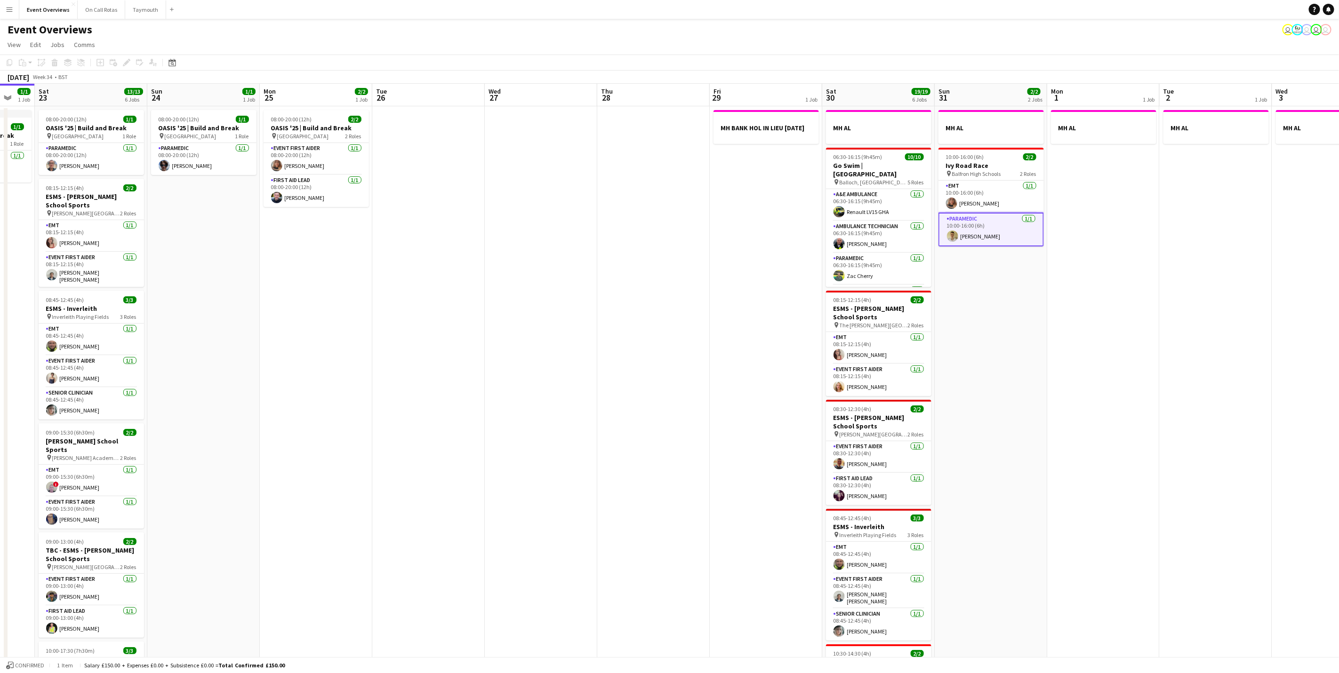
drag, startPoint x: 457, startPoint y: 457, endPoint x: 562, endPoint y: 428, distance: 108.7
click at [1124, 329] on app-calendar-viewport "Thu 21 65/65 2 Jobs Fri 22 1/1 1 Job Sat 23 13/13 6 Jobs Sun 24 1/1 1 Job Mon 2…" at bounding box center [669, 437] width 1339 height 706
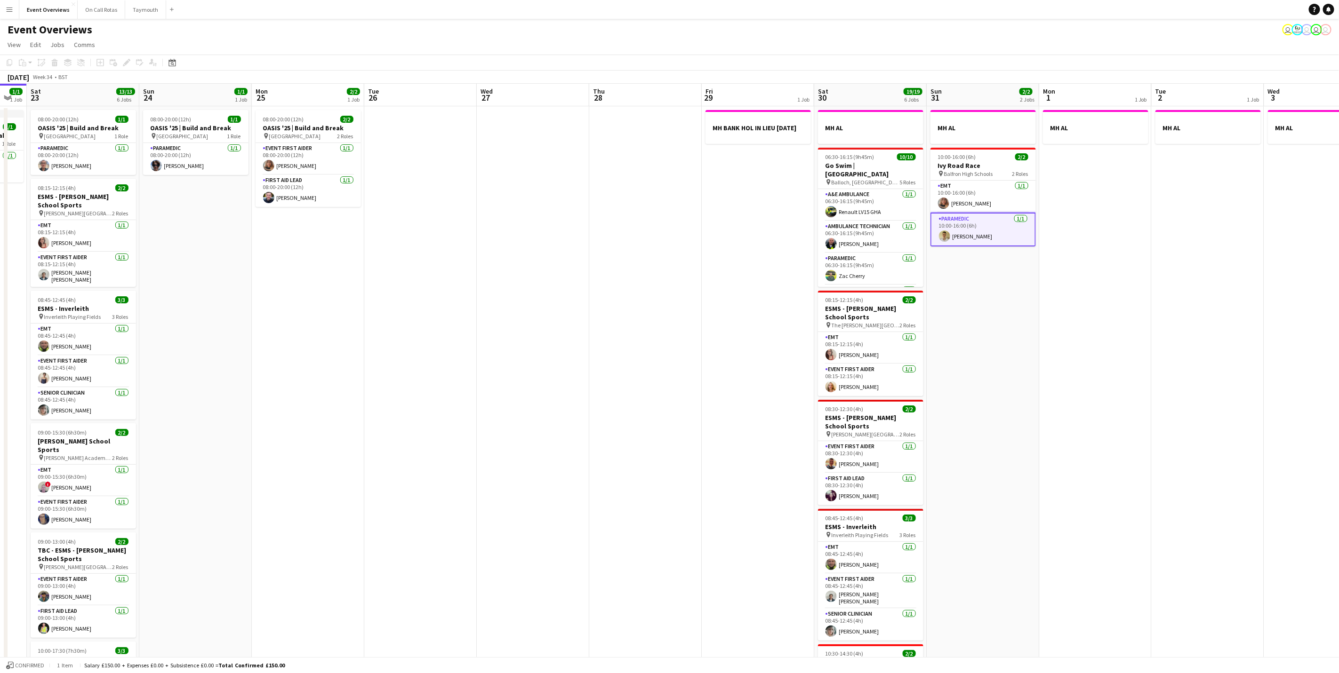
scroll to position [0, 215]
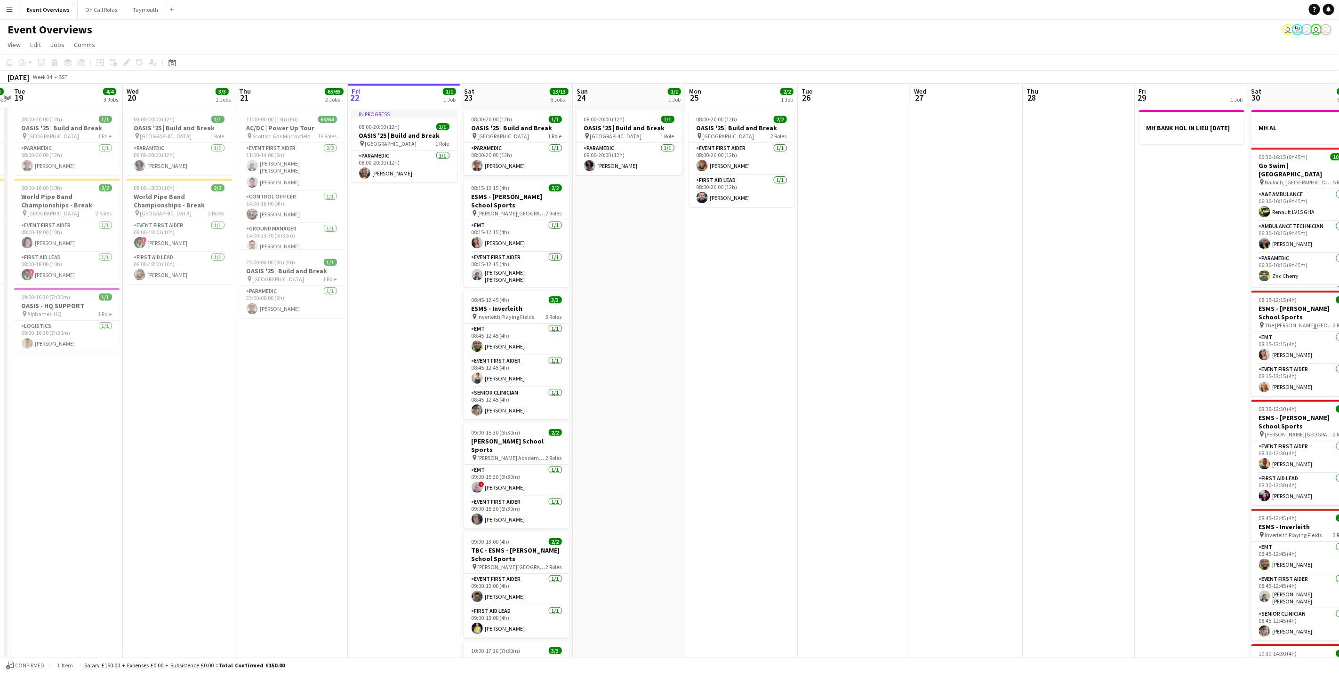
drag, startPoint x: 541, startPoint y: 433, endPoint x: 975, endPoint y: 383, distance: 436.9
click at [975, 383] on app-calendar-viewport "Sun 17 31/31 3 Jobs Mon 18 3/3 2 Jobs Tue 19 4/4 3 Jobs Wed 20 3/3 2 Jobs Thu 2…" at bounding box center [669, 437] width 1339 height 706
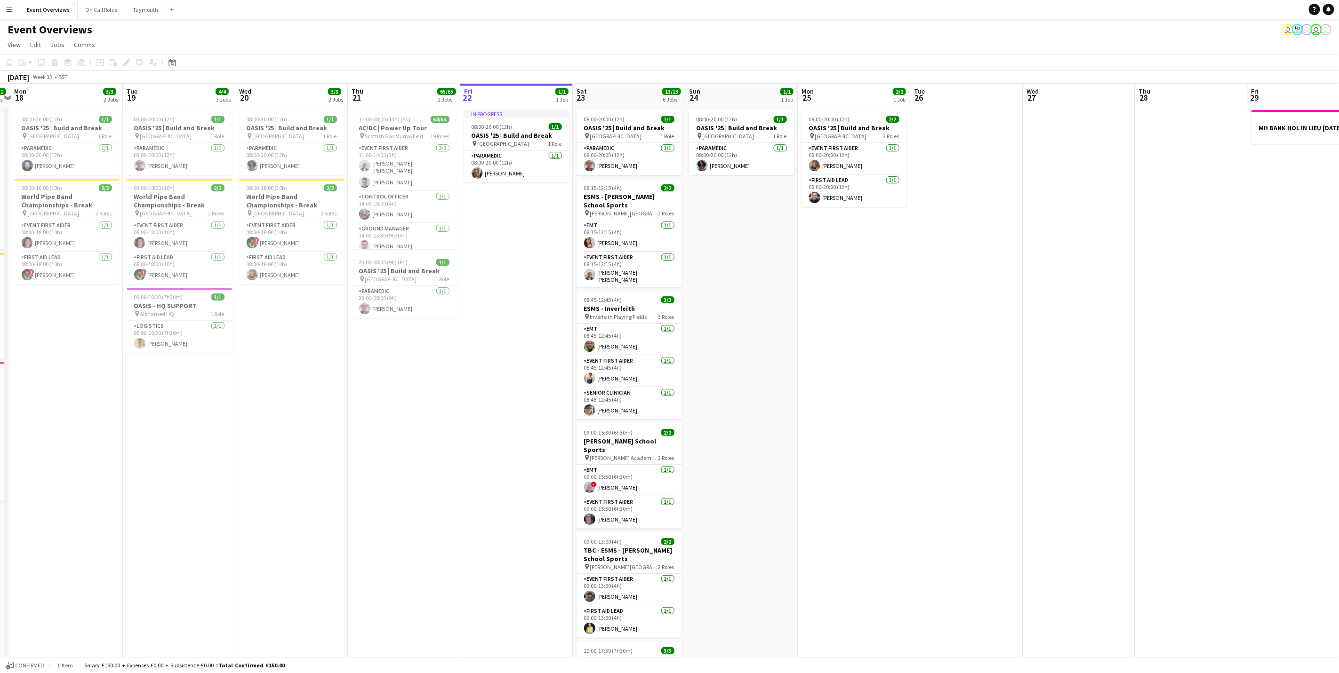
scroll to position [0, 201]
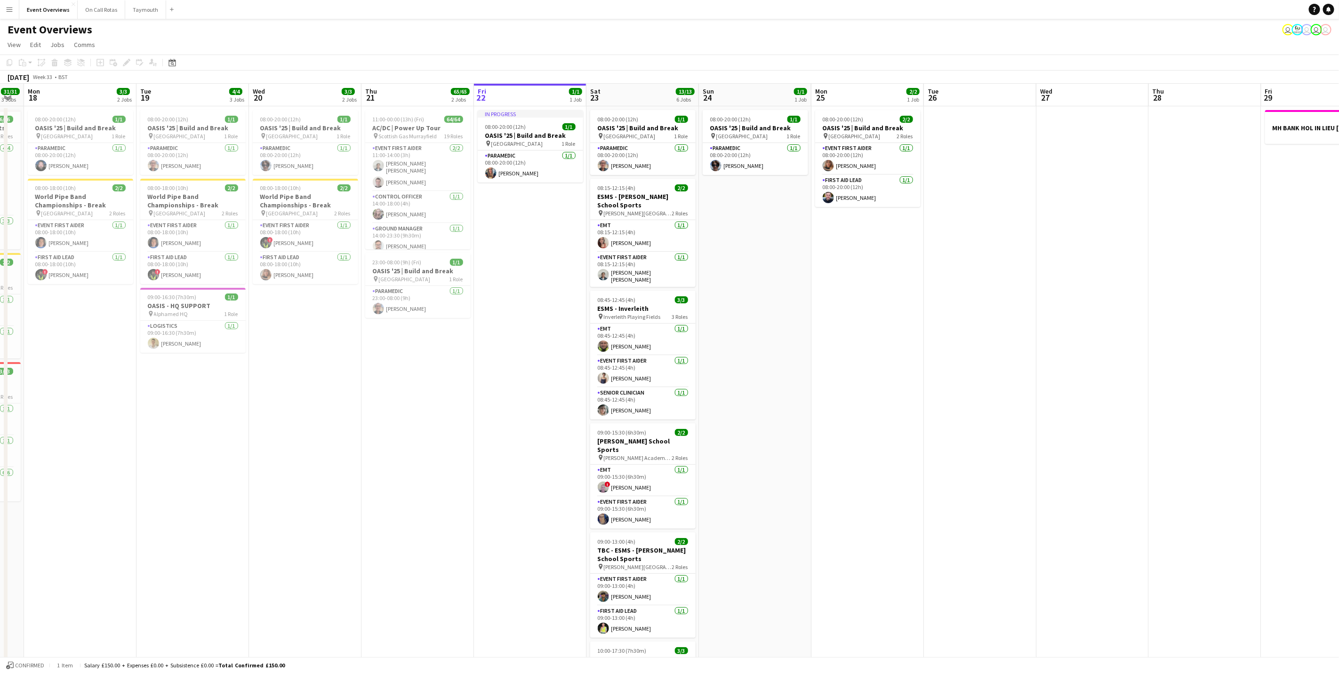
click at [1027, 406] on app-calendar-viewport "Sat 16 68/69 3 Jobs Sun 17 31/31 3 Jobs Mon 18 3/3 2 Jobs Tue 19 4/4 3 Jobs Wed…" at bounding box center [669, 437] width 1339 height 706
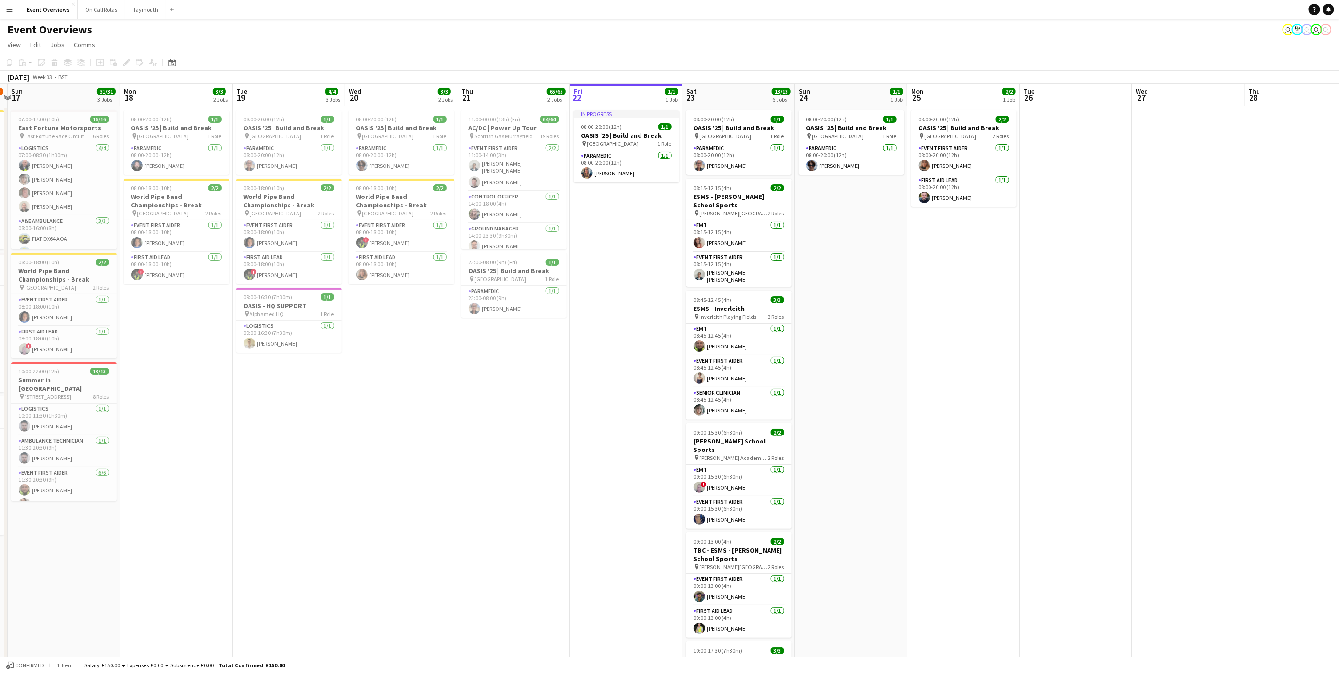
scroll to position [0, 200]
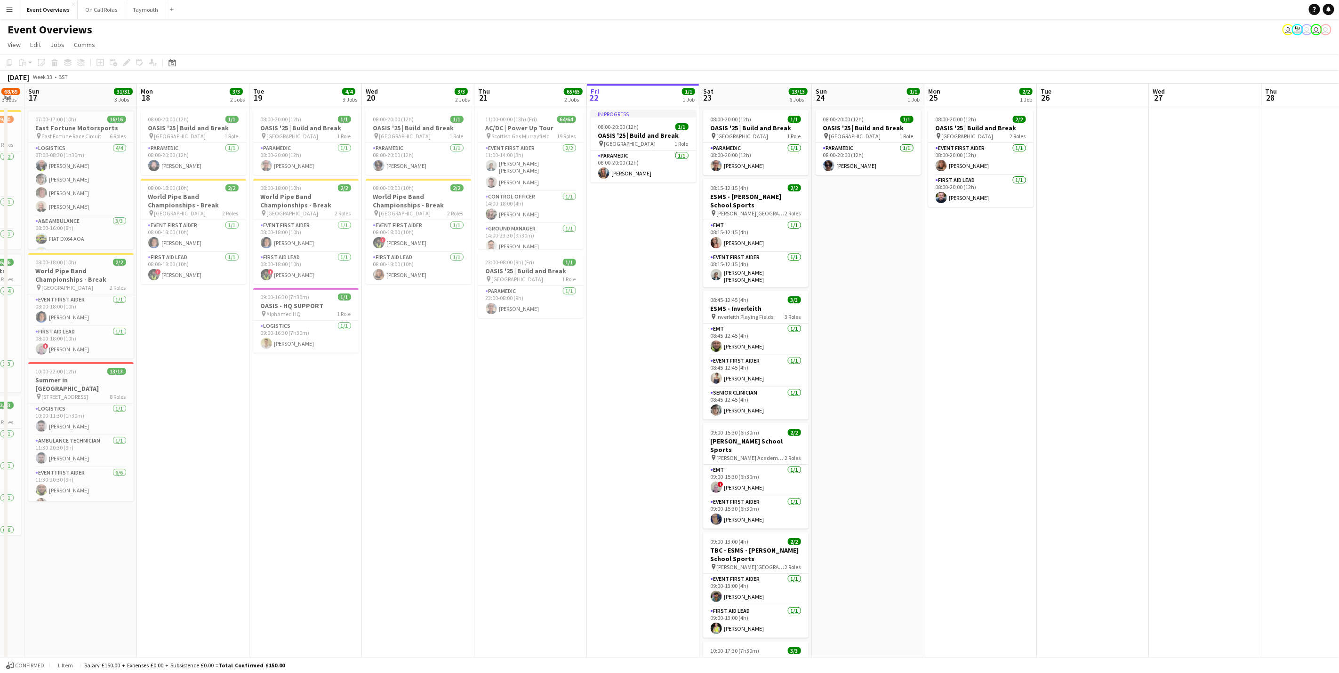
drag, startPoint x: 836, startPoint y: 487, endPoint x: 949, endPoint y: 473, distance: 113.8
click at [949, 473] on app-calendar-viewport "Fri 15 36/36 3 Jobs Sat 16 68/69 3 Jobs Sun 17 31/31 3 Jobs Mon 18 3/3 2 Jobs T…" at bounding box center [669, 437] width 1339 height 706
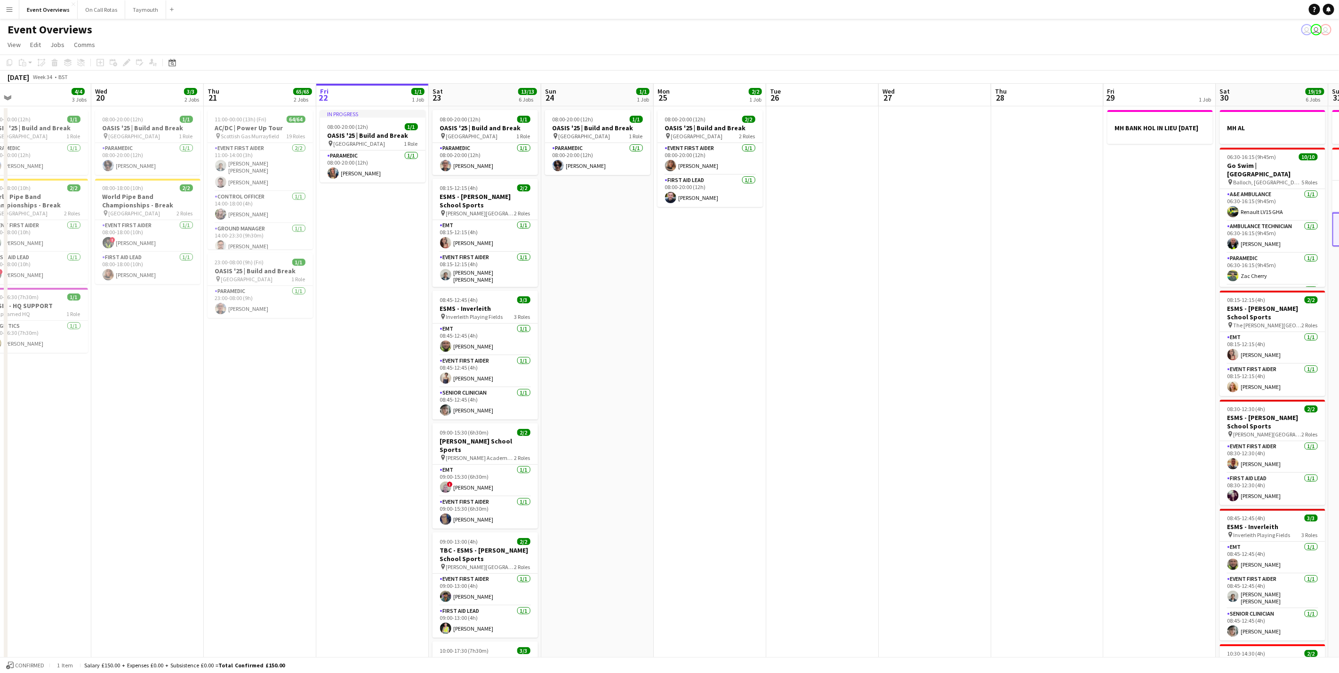
scroll to position [0, 245]
drag, startPoint x: 1065, startPoint y: 272, endPoint x: 794, endPoint y: 276, distance: 270.6
click at [795, 277] on app-calendar-viewport "Sun 17 31/31 3 Jobs Mon 18 3/3 2 Jobs Tue 19 4/4 3 Jobs Wed 20 3/3 2 Jobs Thu 2…" at bounding box center [669, 437] width 1339 height 706
click at [360, 180] on app-card-role "Paramedic [DATE] 08:00-20:00 (12h) [PERSON_NAME]" at bounding box center [373, 167] width 105 height 32
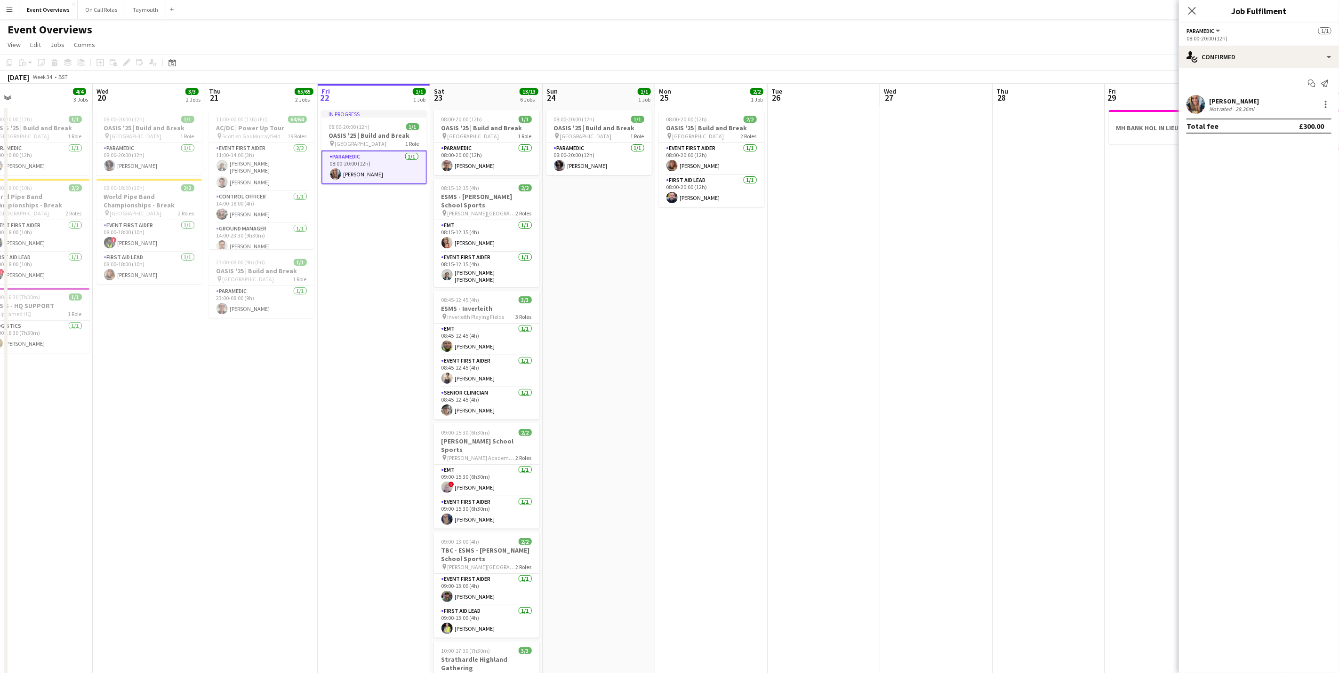
click at [1239, 103] on div "[PERSON_NAME]" at bounding box center [1234, 101] width 50 height 8
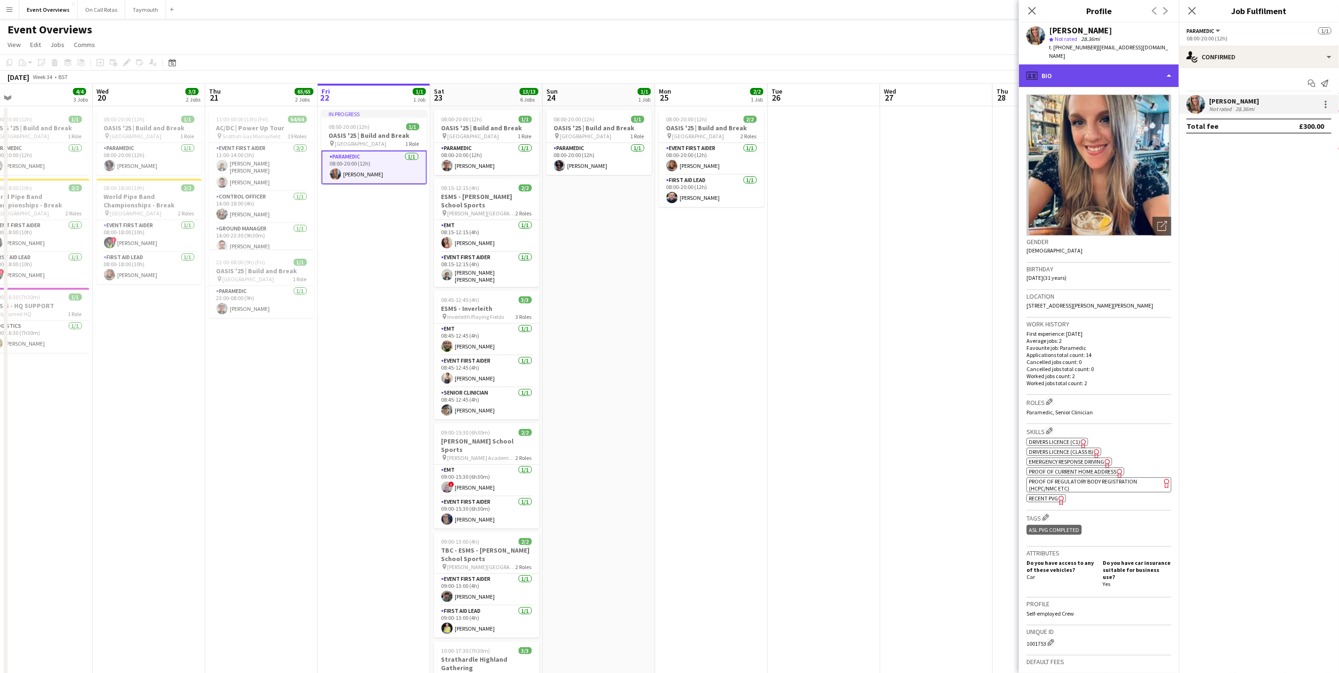
click at [1159, 66] on div "profile Bio" at bounding box center [1099, 75] width 160 height 23
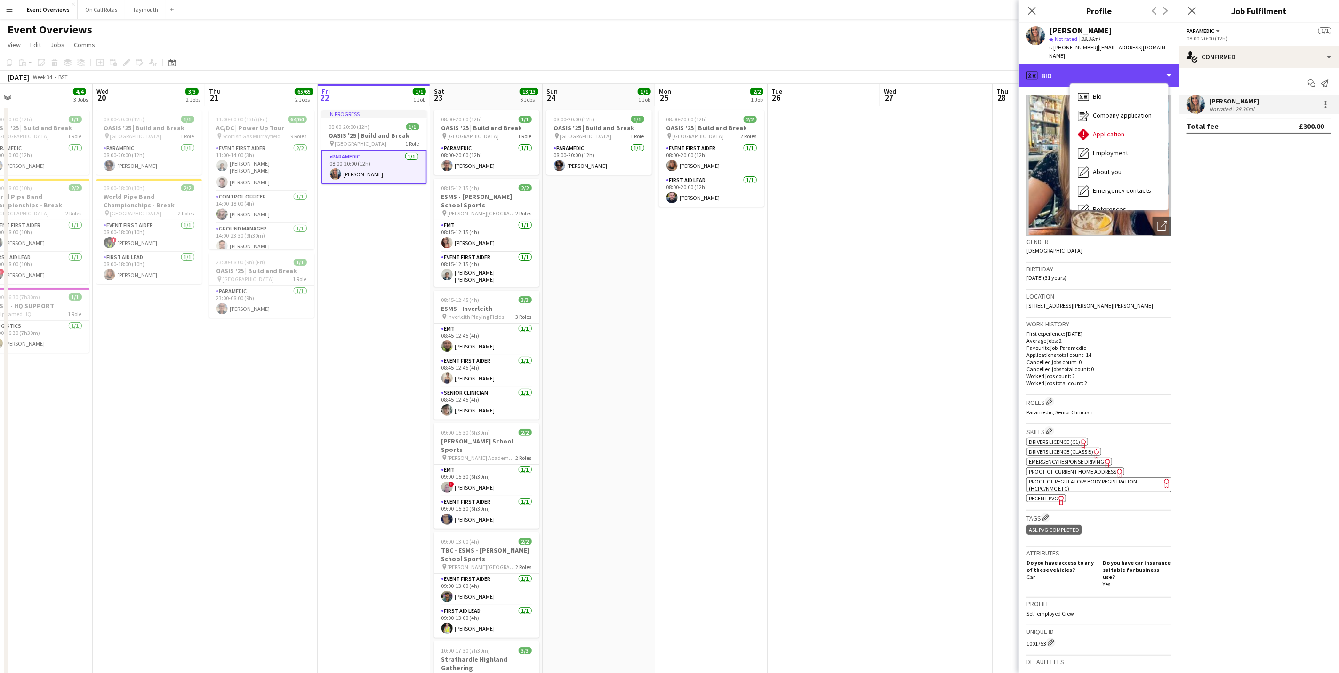
scroll to position [164, 0]
click at [1125, 187] on div "Calendar Calendar" at bounding box center [1119, 196] width 98 height 19
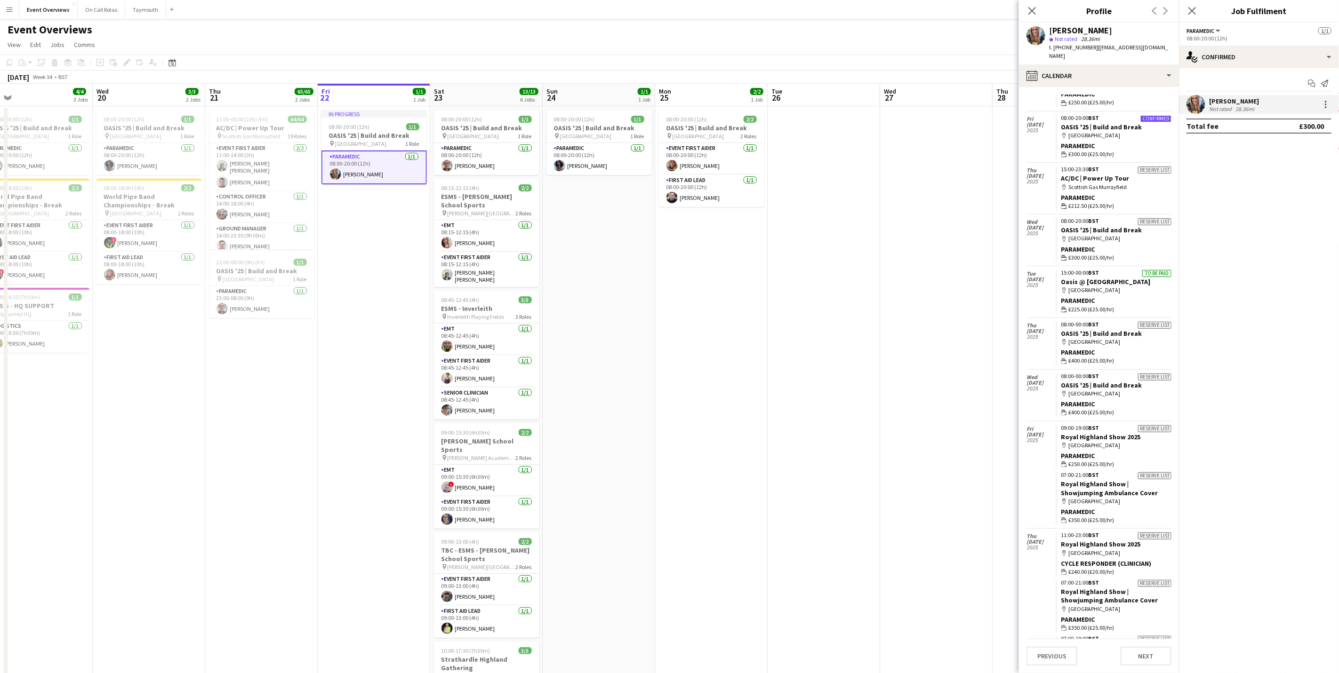
scroll to position [0, 0]
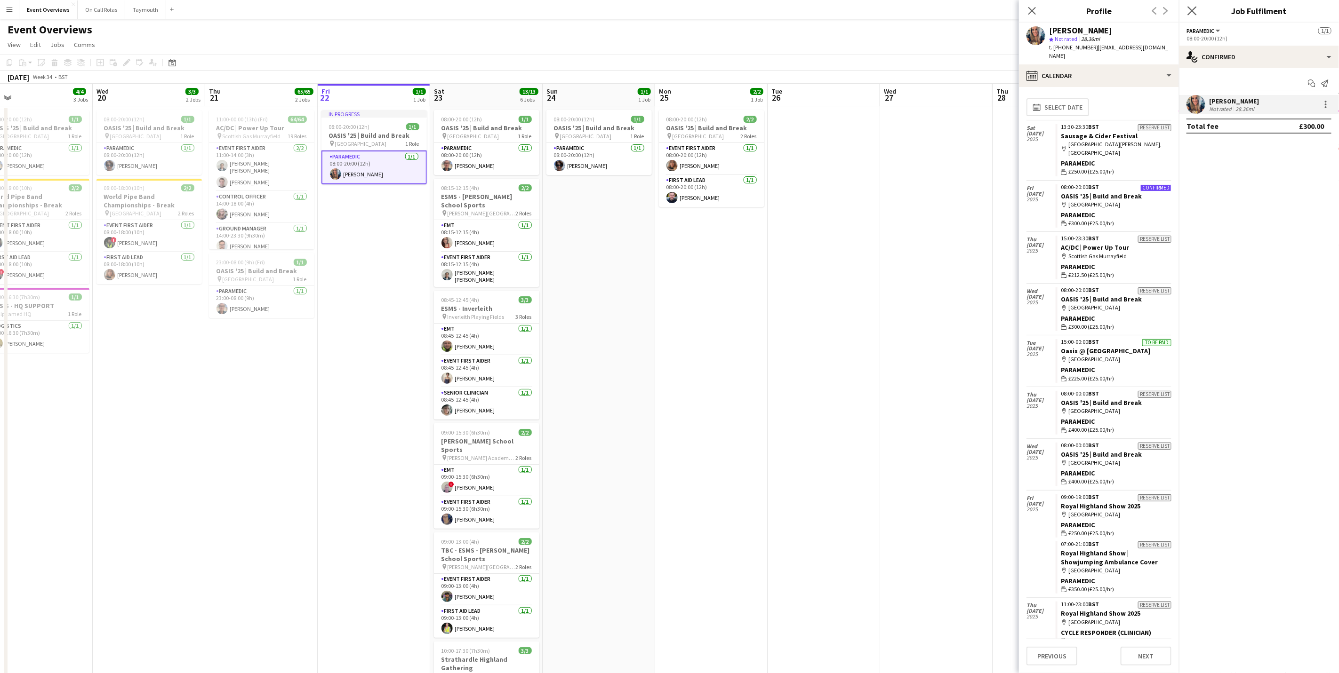
click at [1198, 7] on app-icon "Close pop-in" at bounding box center [1193, 11] width 14 height 14
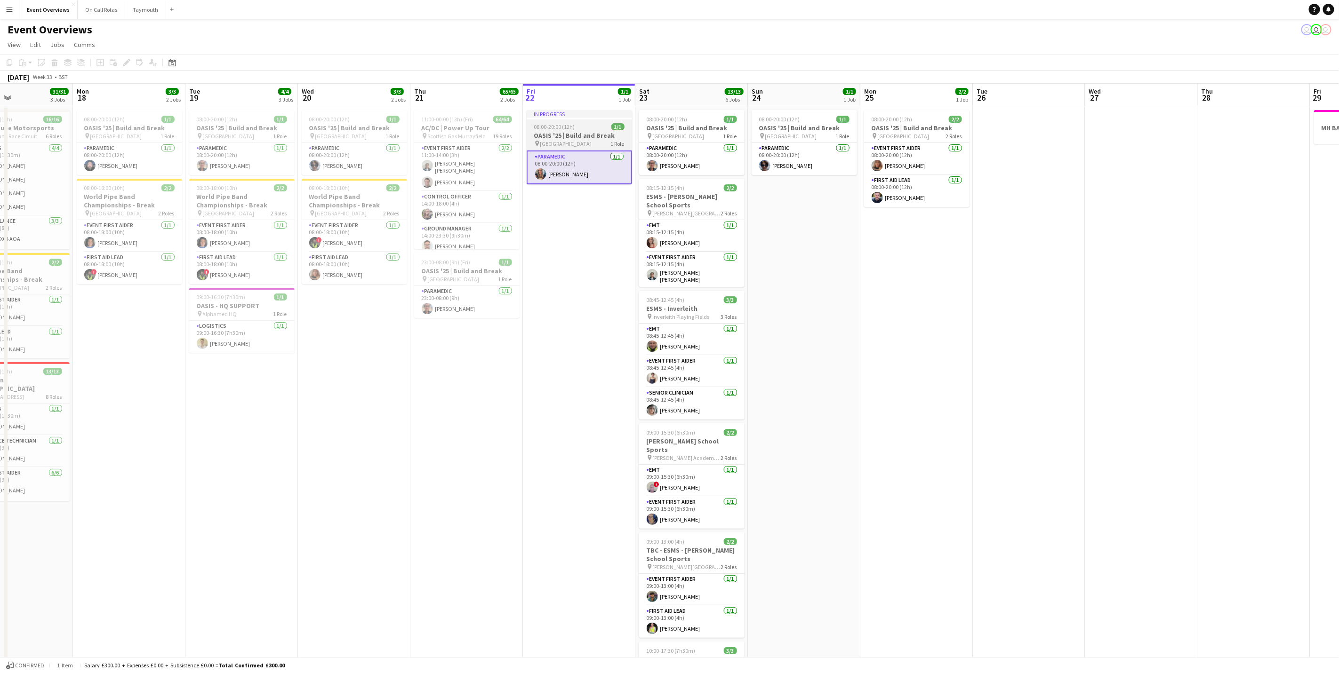
drag, startPoint x: 905, startPoint y: 360, endPoint x: 610, endPoint y: 150, distance: 362.4
click at [1093, 391] on app-calendar-viewport "Fri 15 36/36 3 Jobs Sat 16 68/69 3 Jobs Sun 17 31/31 3 Jobs Mon 18 3/3 2 Jobs T…" at bounding box center [669, 437] width 1339 height 706
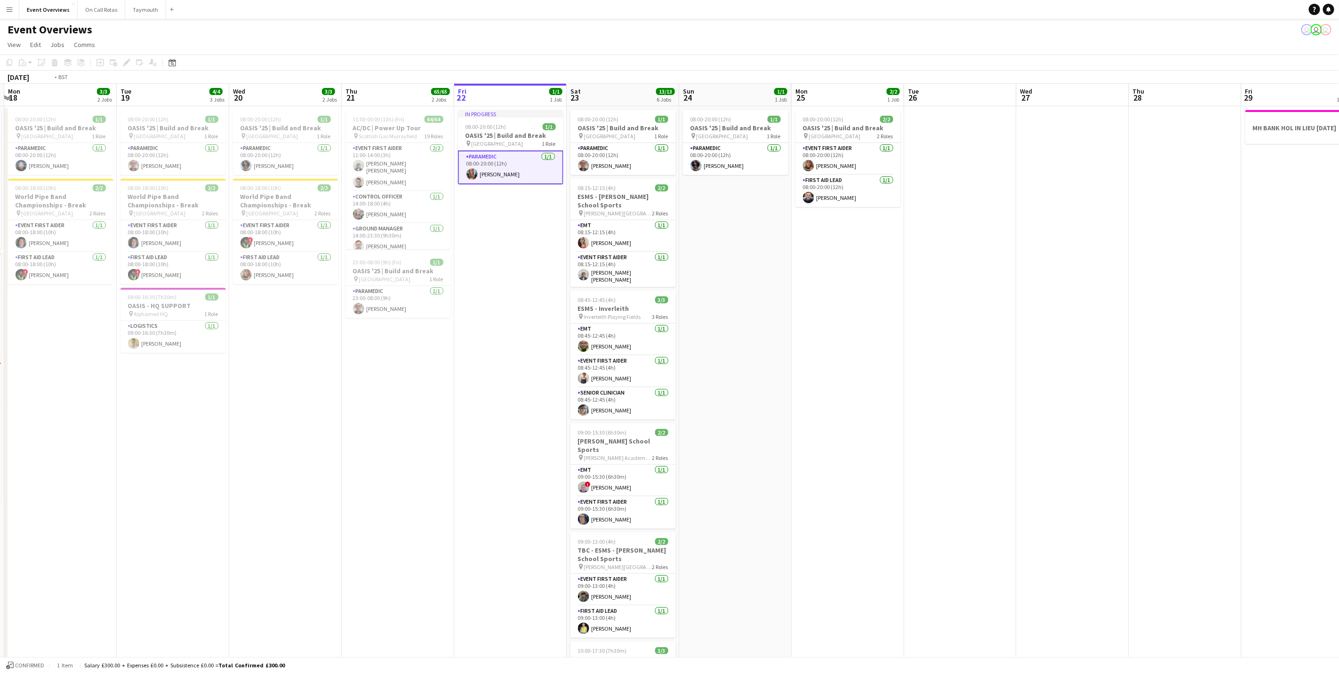
drag, startPoint x: 1002, startPoint y: 442, endPoint x: 674, endPoint y: 469, distance: 328.7
click at [609, 441] on app-calendar-viewport "Fri 15 36/36 3 Jobs Sat 16 68/69 3 Jobs Sun 17 31/31 3 Jobs Mon 18 3/3 2 Jobs T…" at bounding box center [669, 437] width 1339 height 706
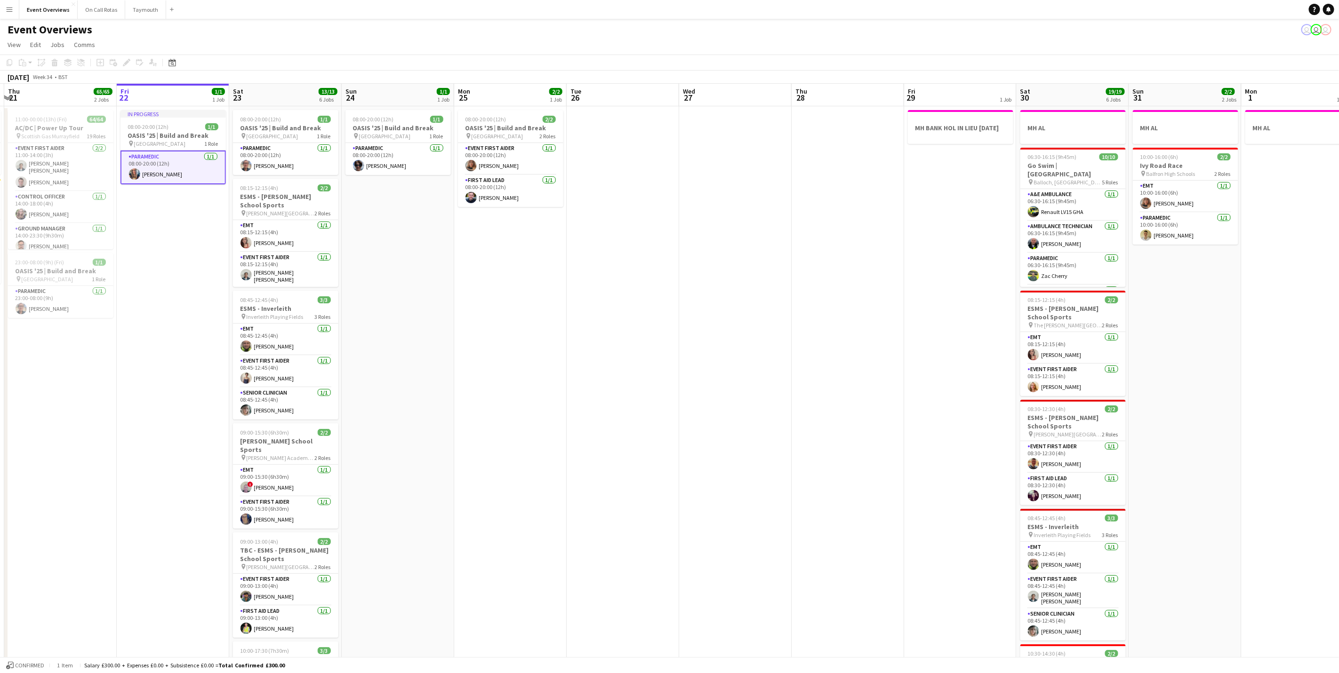
scroll to position [0, 331]
